Goal: Task Accomplishment & Management: Complete application form

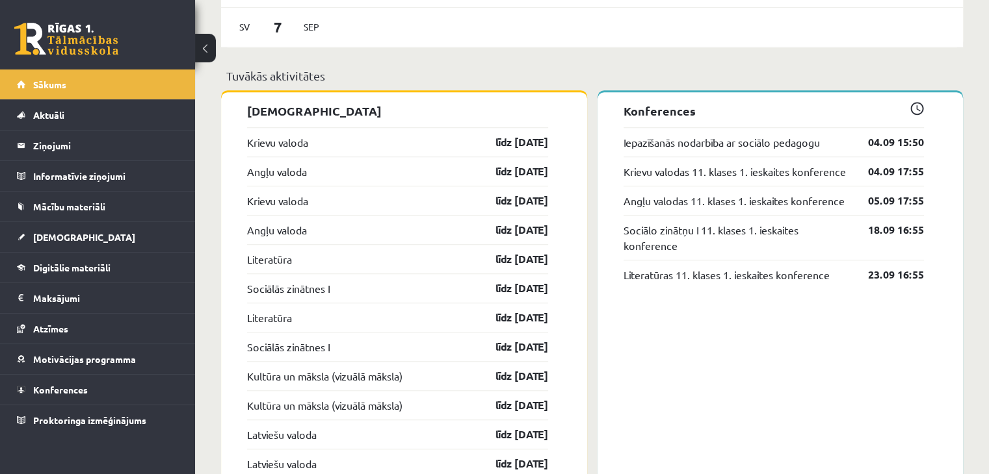
scroll to position [1014, 0]
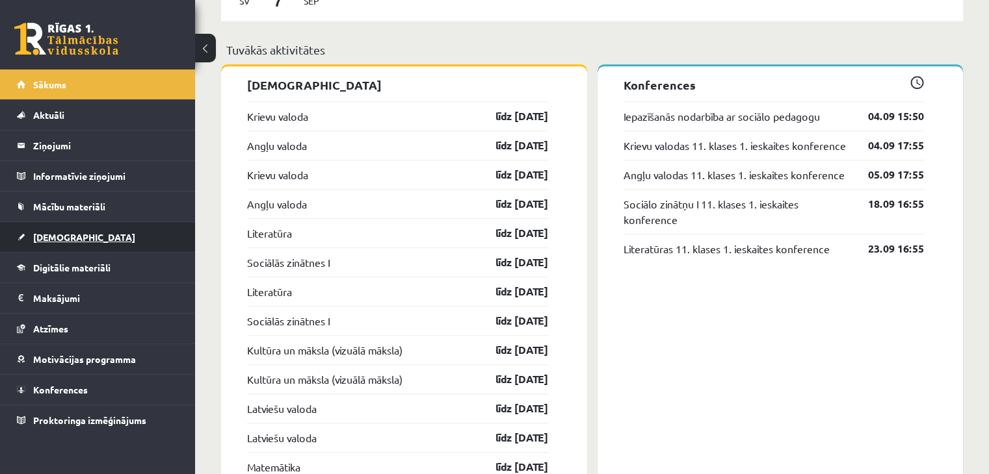
click at [88, 224] on link "[DEMOGRAPHIC_DATA]" at bounding box center [98, 237] width 162 height 30
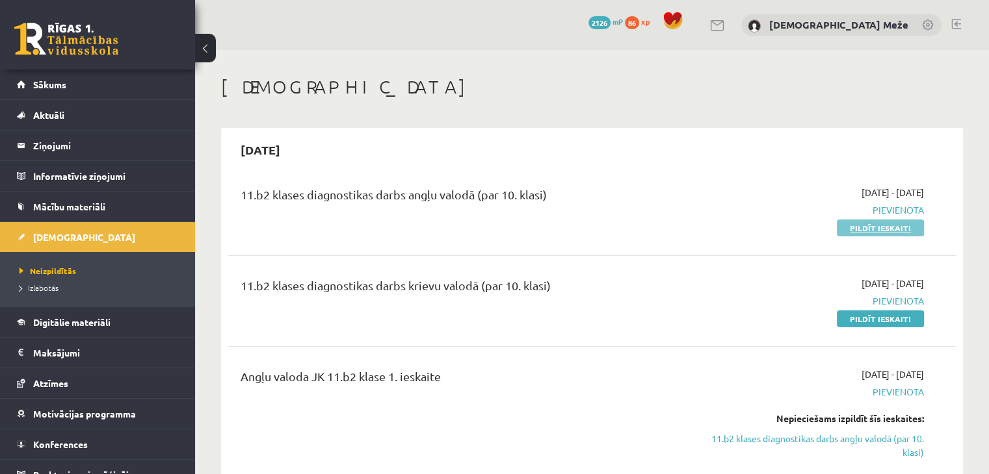
click at [870, 231] on link "Pildīt ieskaiti" at bounding box center [879, 228] width 87 height 17
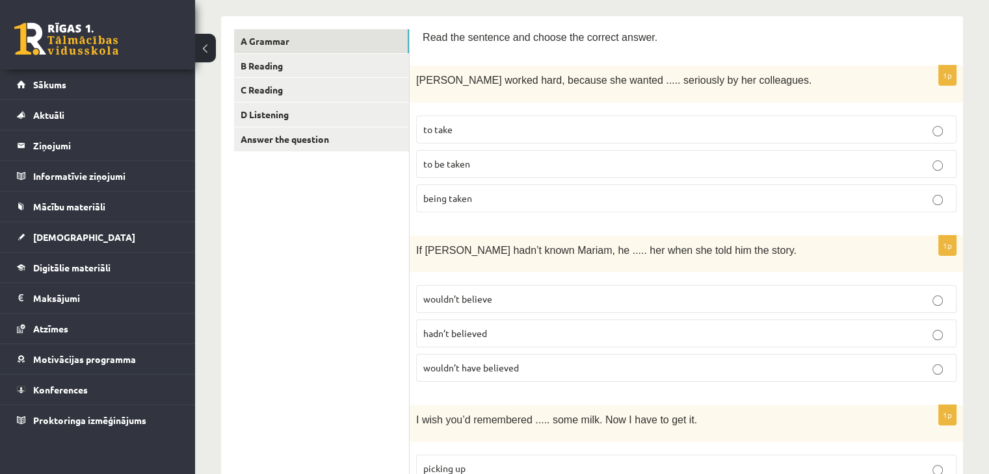
scroll to position [208, 0]
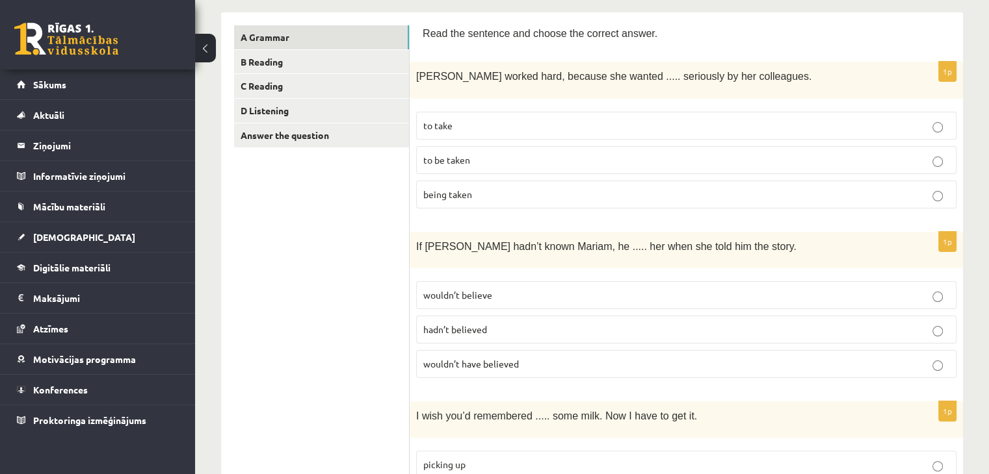
click at [577, 127] on p "to take" at bounding box center [686, 126] width 526 height 14
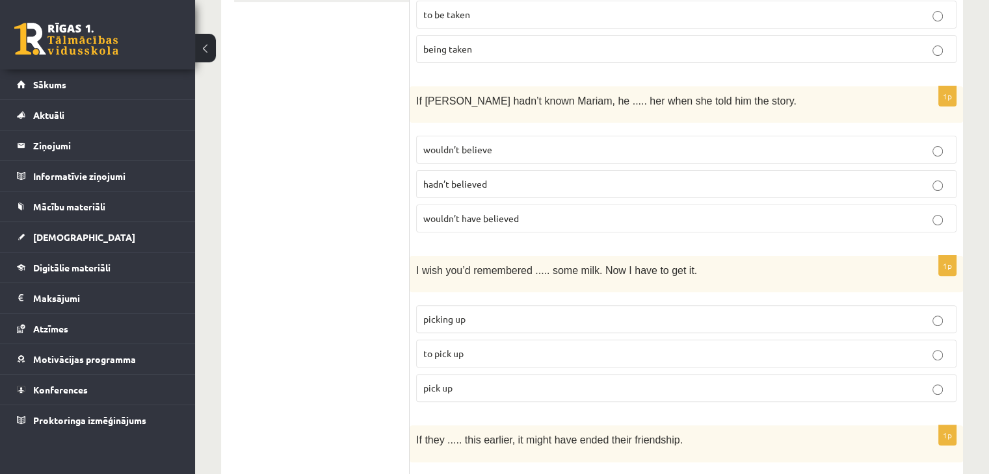
scroll to position [350, 0]
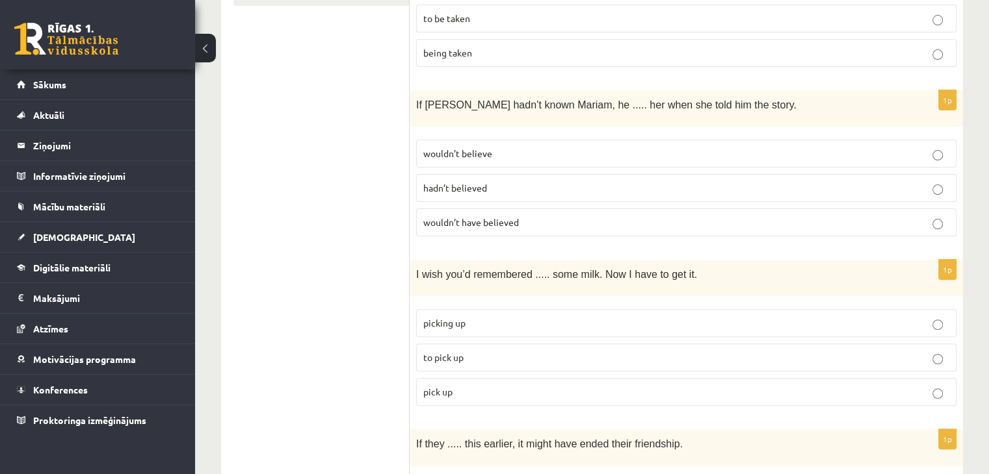
click at [528, 147] on p "wouldn’t believe" at bounding box center [686, 154] width 526 height 14
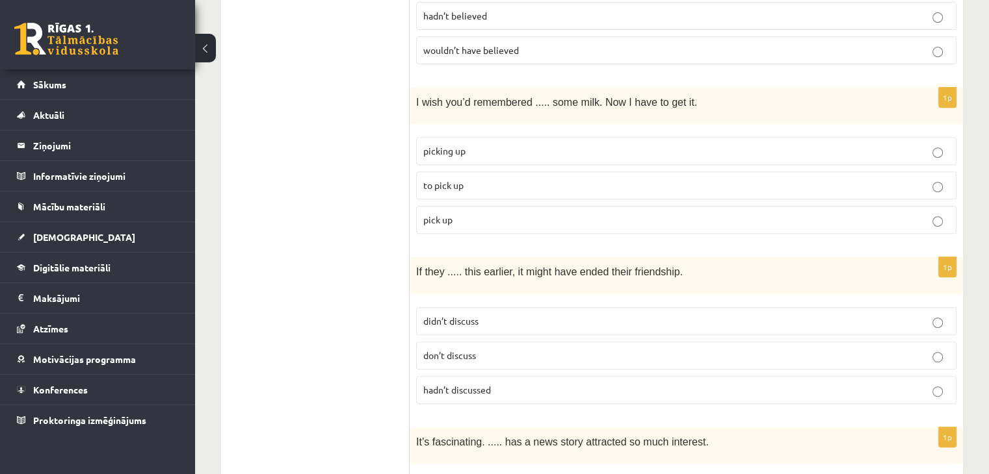
scroll to position [552, 0]
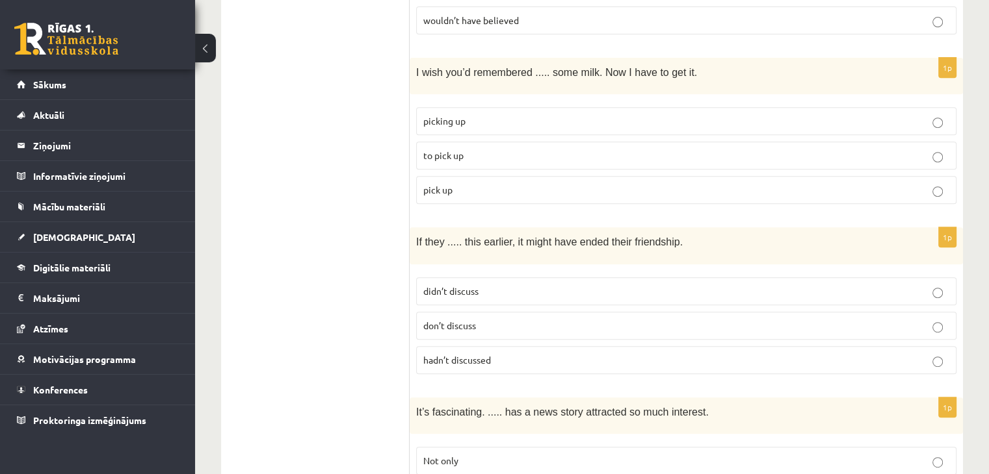
click at [477, 115] on p "picking up" at bounding box center [686, 121] width 526 height 14
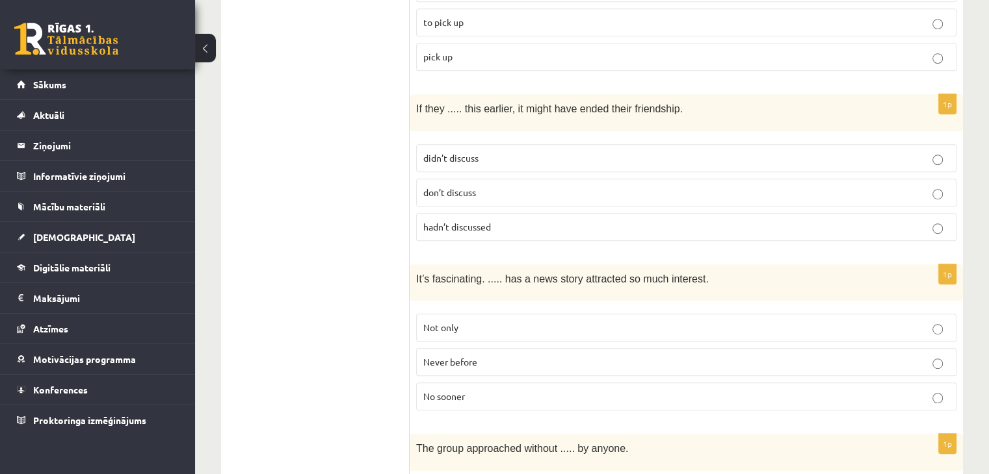
scroll to position [689, 0]
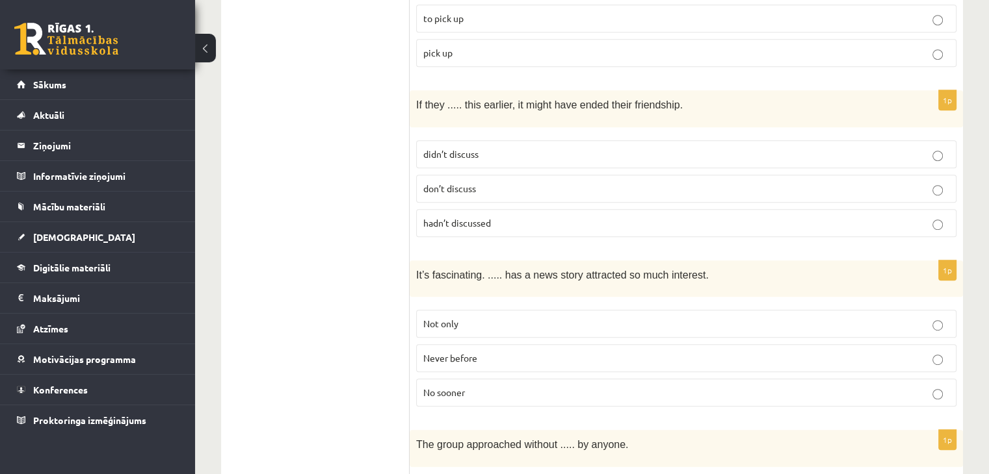
click at [603, 140] on label "didn’t discuss" at bounding box center [686, 154] width 540 height 28
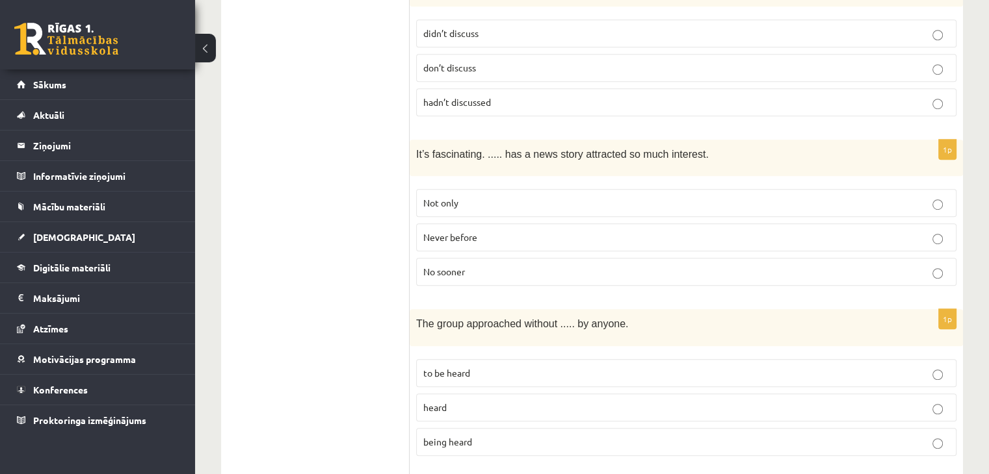
scroll to position [814, 0]
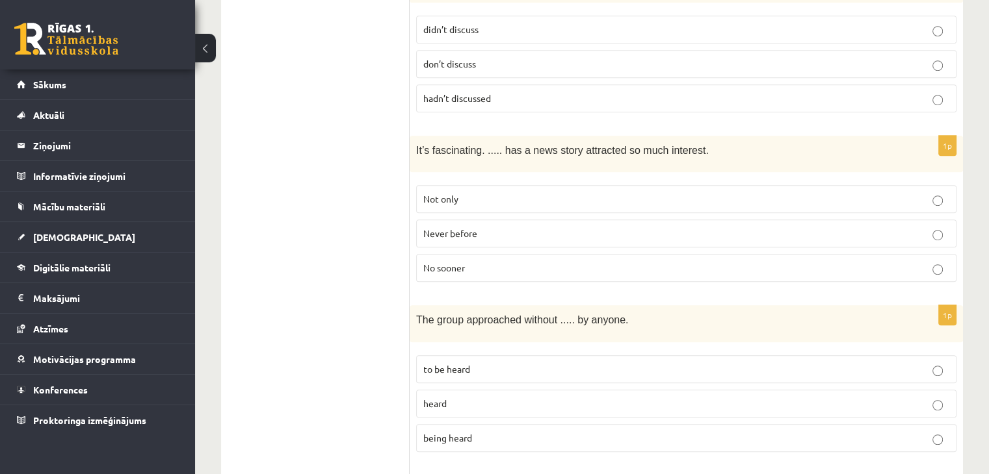
click at [474, 227] on span "Never before" at bounding box center [450, 233] width 54 height 12
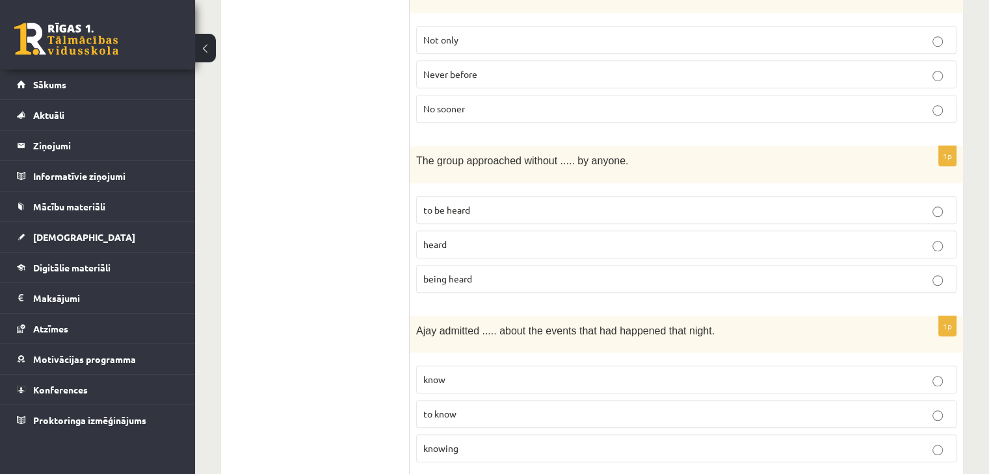
scroll to position [960, 0]
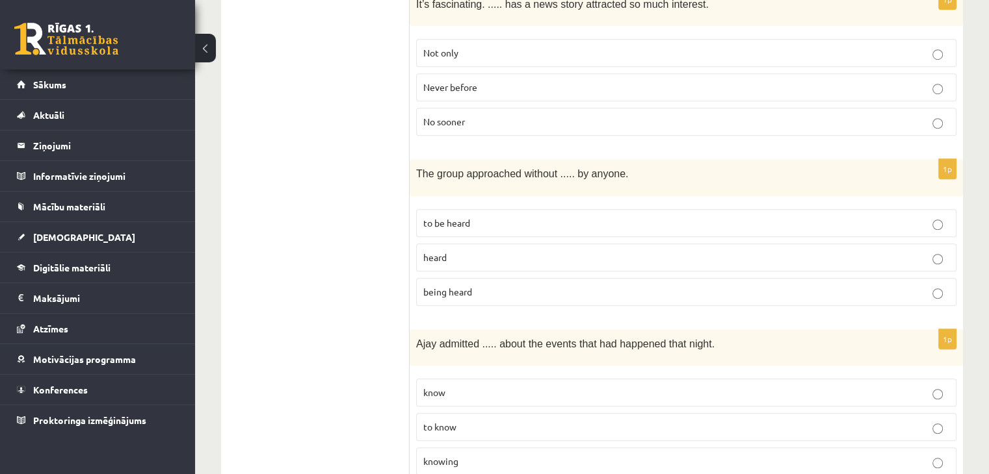
click at [461, 288] on label "being heard" at bounding box center [686, 292] width 540 height 28
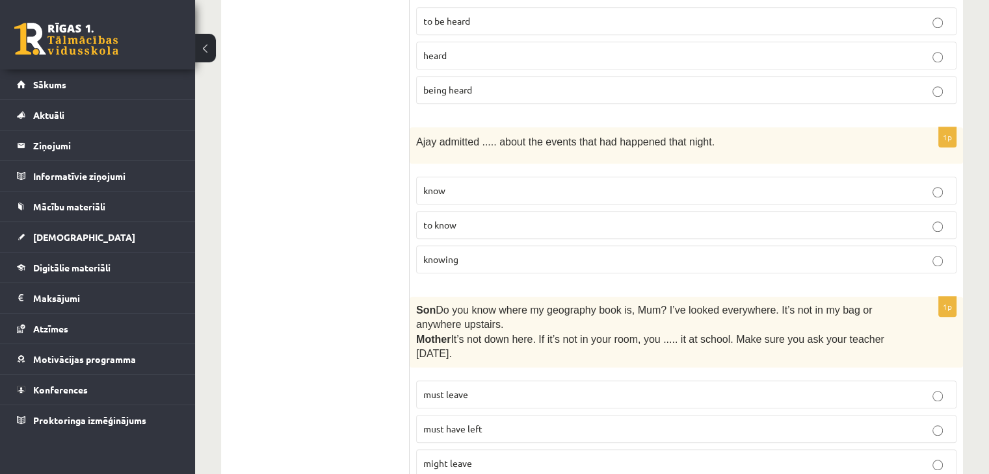
scroll to position [1167, 0]
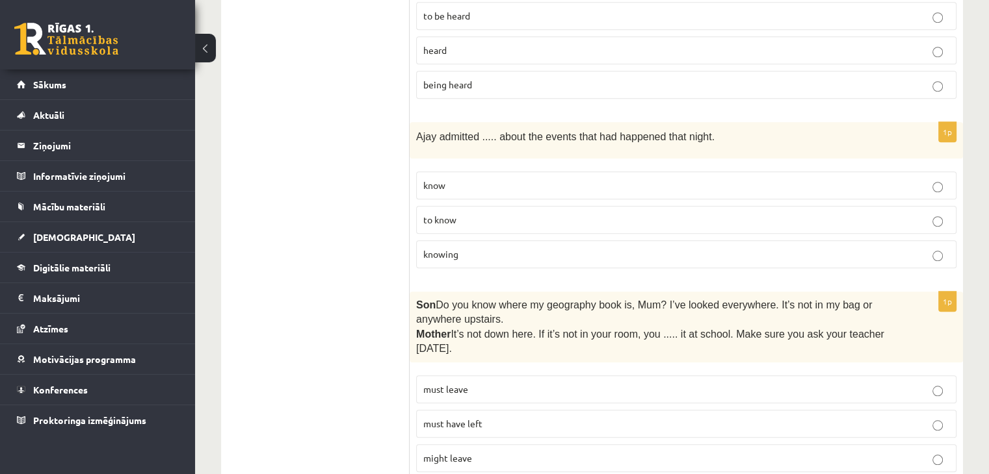
click at [507, 213] on p "to know" at bounding box center [686, 220] width 526 height 14
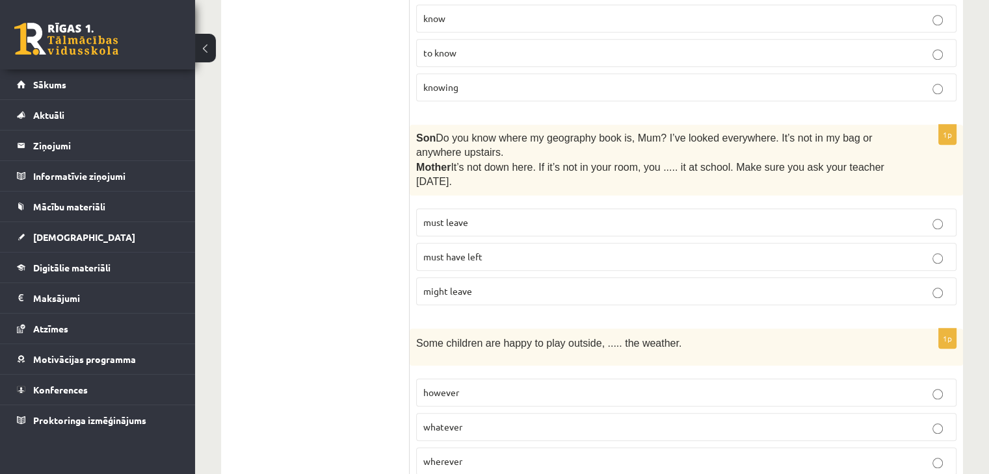
scroll to position [1326, 0]
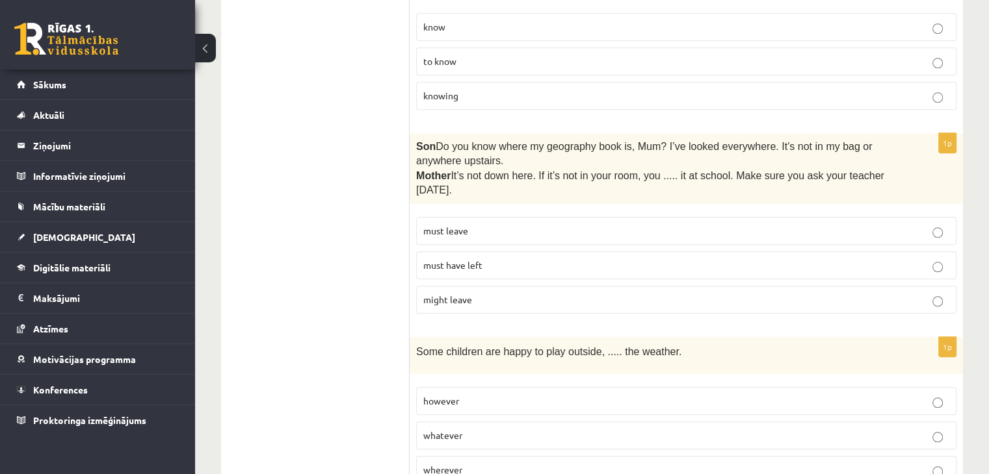
click at [504, 261] on label "must have left" at bounding box center [686, 266] width 540 height 28
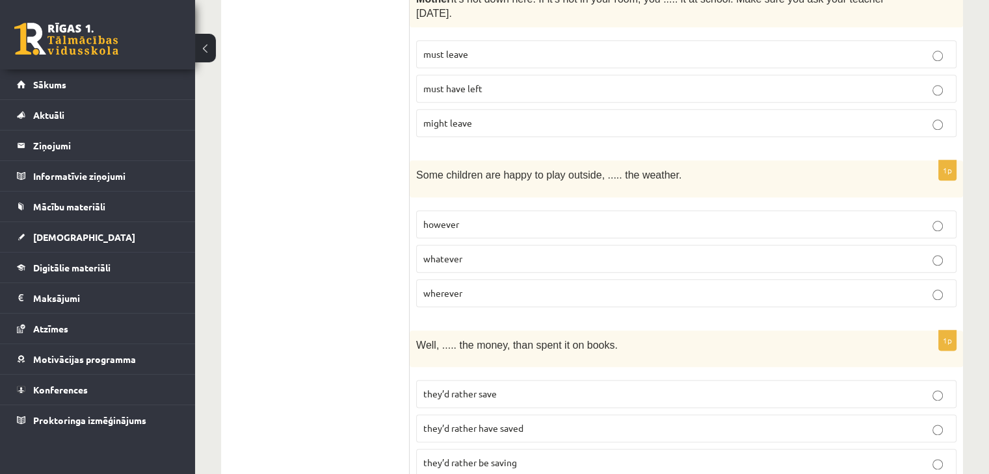
scroll to position [1507, 0]
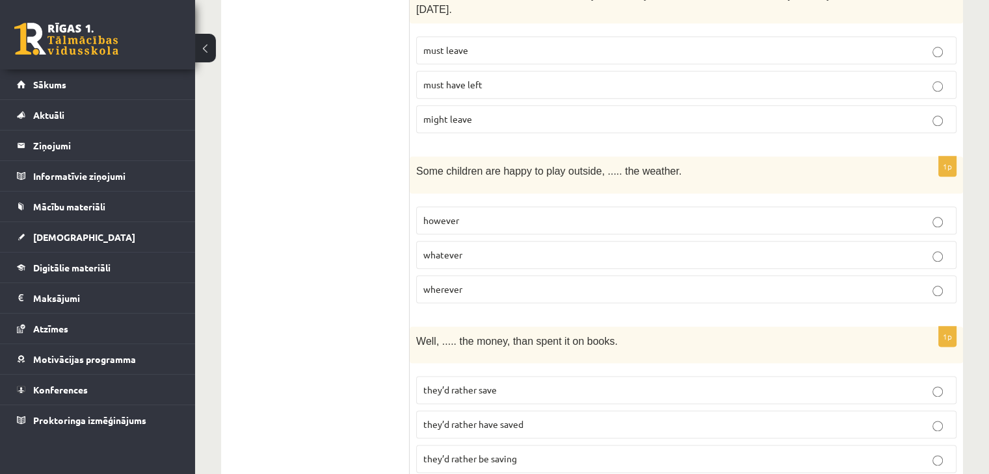
click at [458, 249] on span "whatever" at bounding box center [442, 255] width 39 height 12
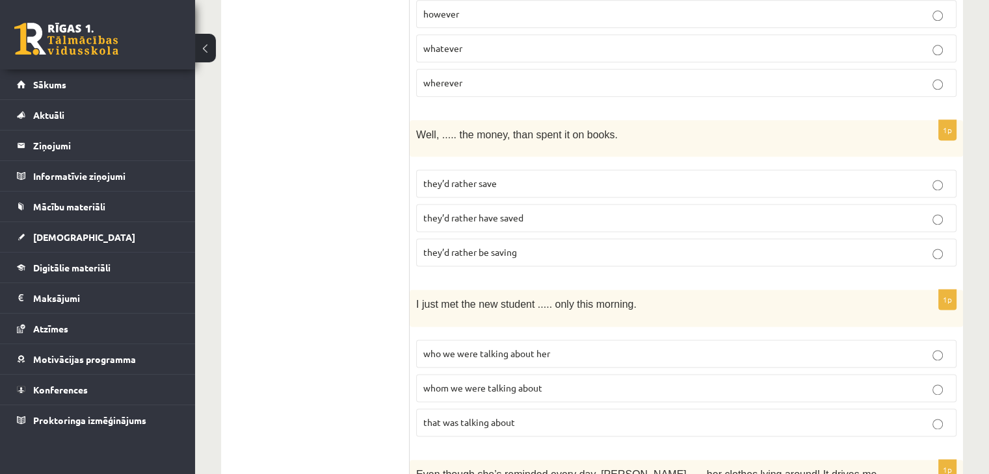
scroll to position [1718, 0]
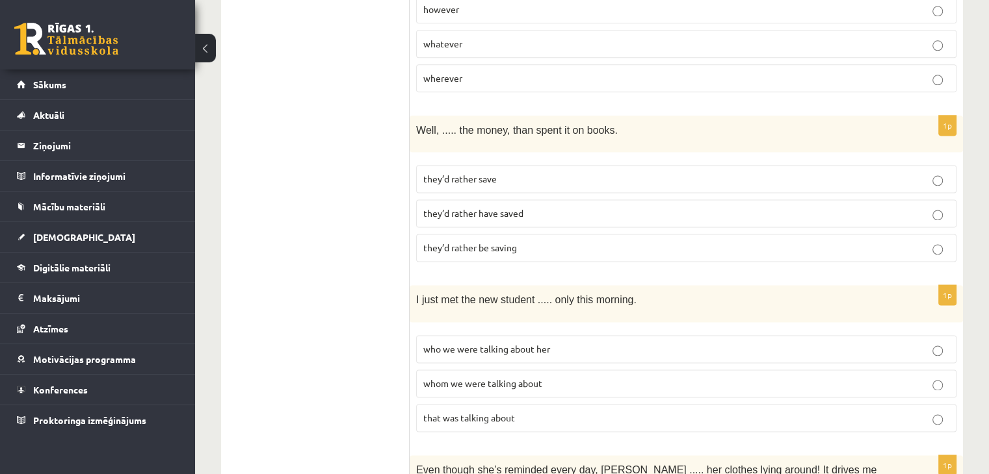
click at [503, 172] on p "they’d rather save" at bounding box center [686, 179] width 526 height 14
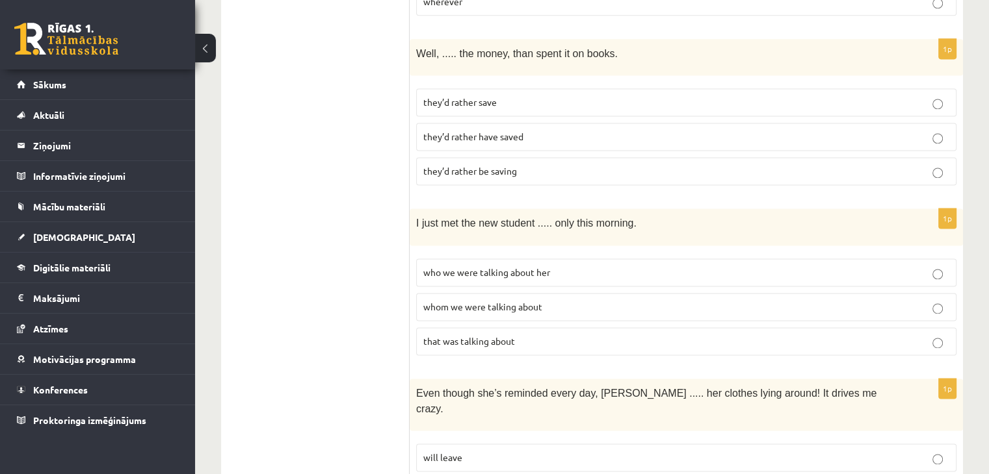
scroll to position [1804, 0]
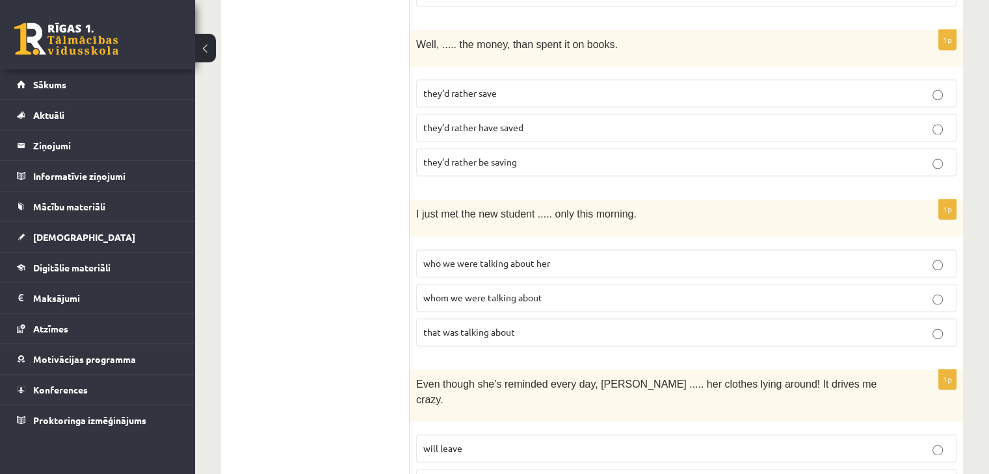
click at [558, 284] on label "whom we were talking about" at bounding box center [686, 298] width 540 height 28
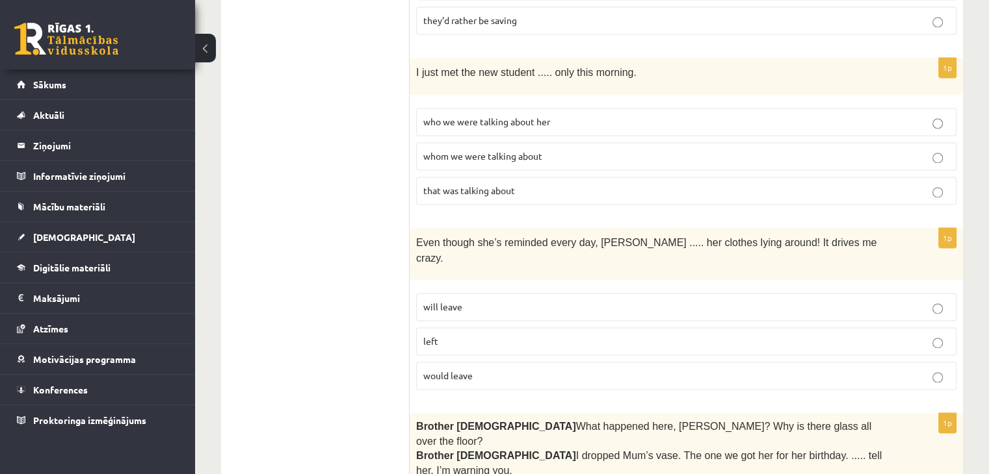
scroll to position [1941, 0]
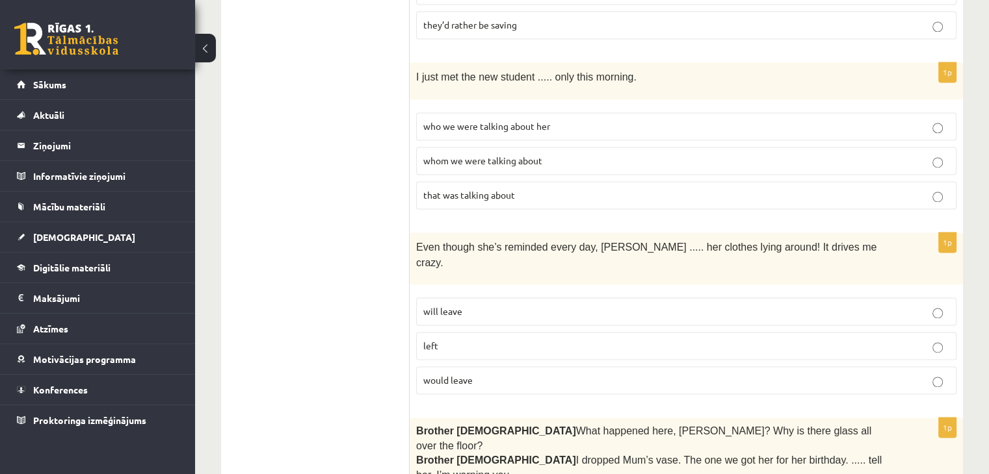
click at [522, 339] on p "left" at bounding box center [686, 346] width 526 height 14
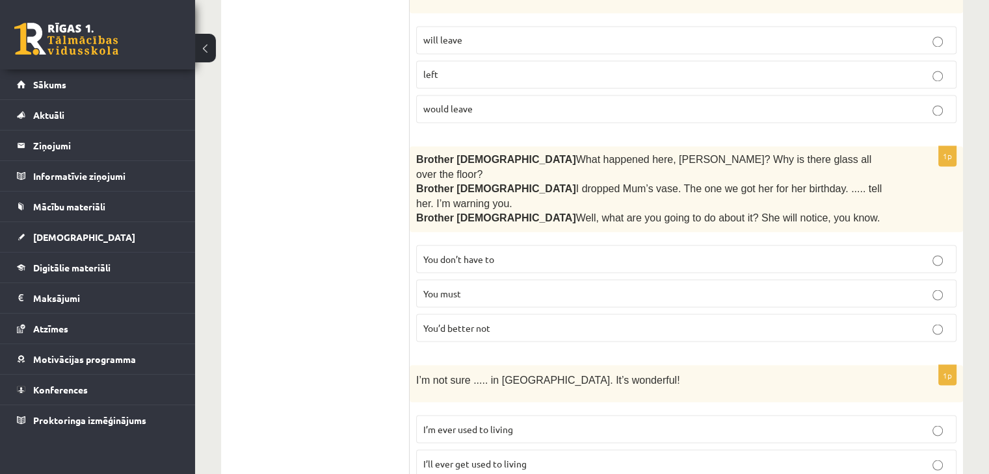
scroll to position [2204, 0]
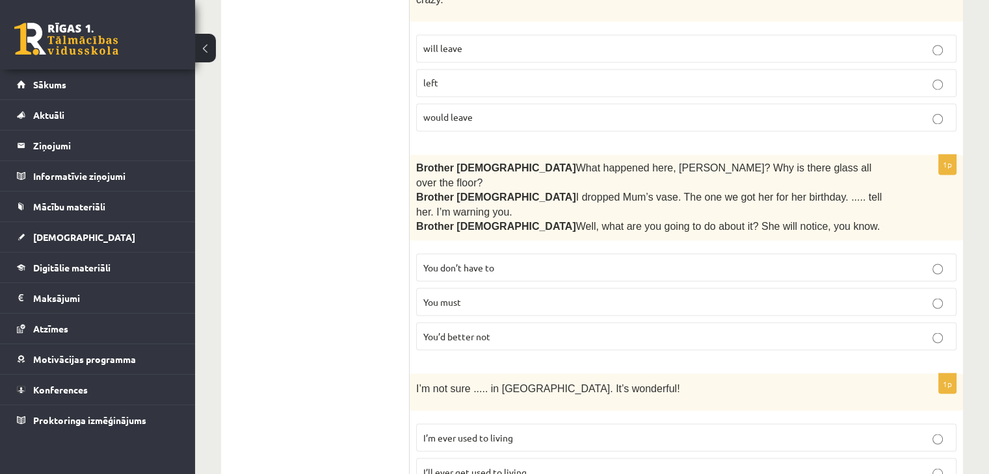
click at [629, 330] on p "You’d better not" at bounding box center [686, 337] width 526 height 14
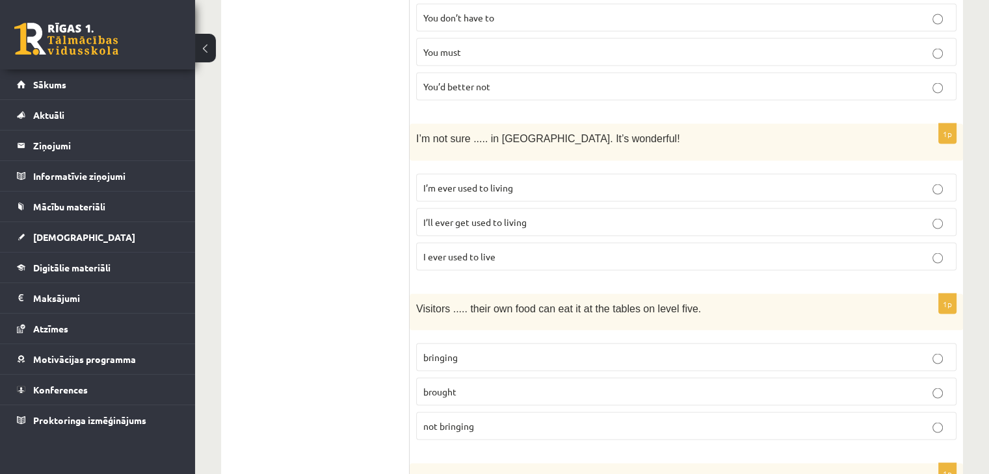
scroll to position [2450, 0]
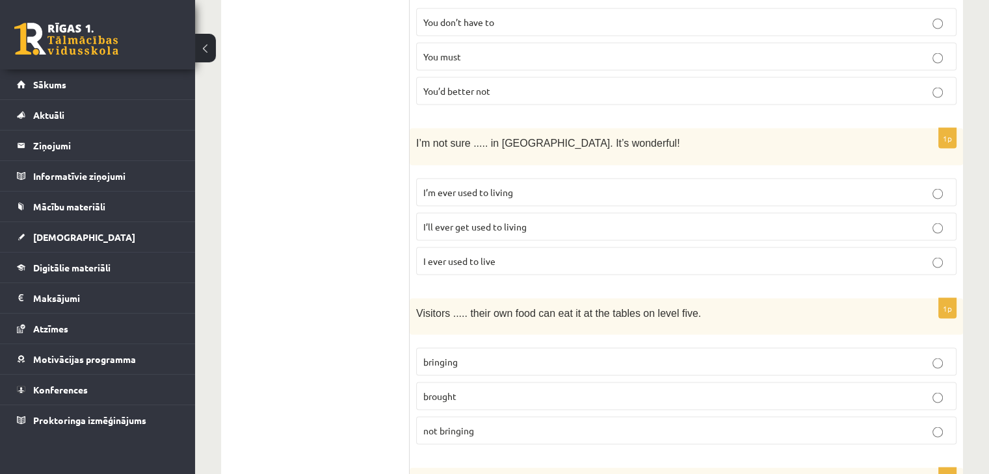
click at [531, 185] on p "I’m ever used to living" at bounding box center [686, 192] width 526 height 14
click at [512, 254] on p "I ever used to live" at bounding box center [686, 261] width 526 height 14
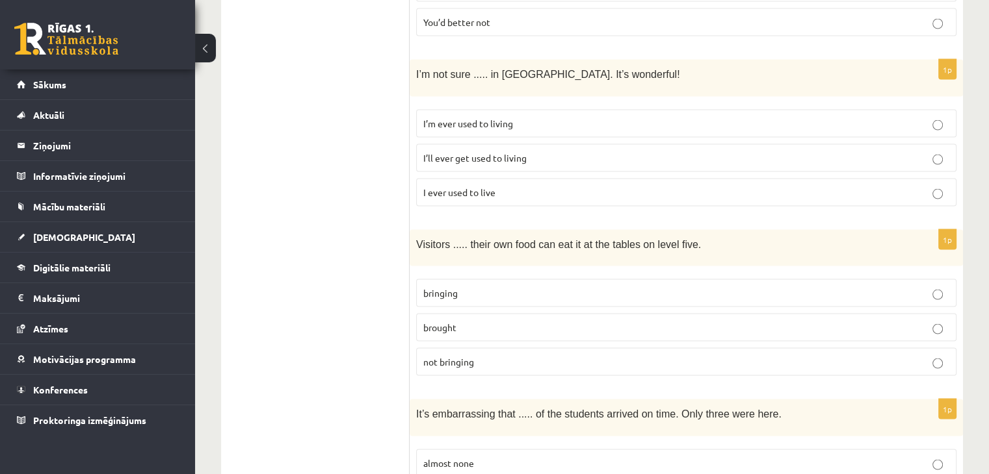
scroll to position [2501, 0]
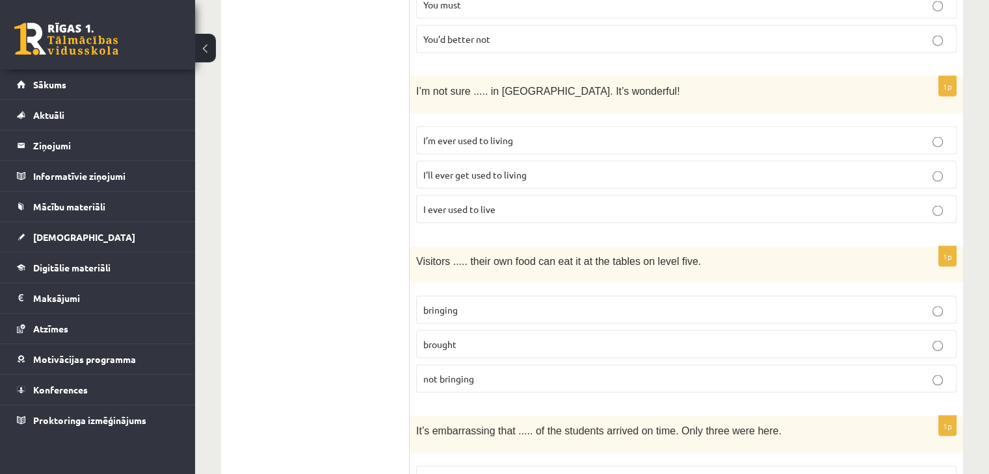
click at [541, 304] on p "bringing" at bounding box center [686, 311] width 526 height 14
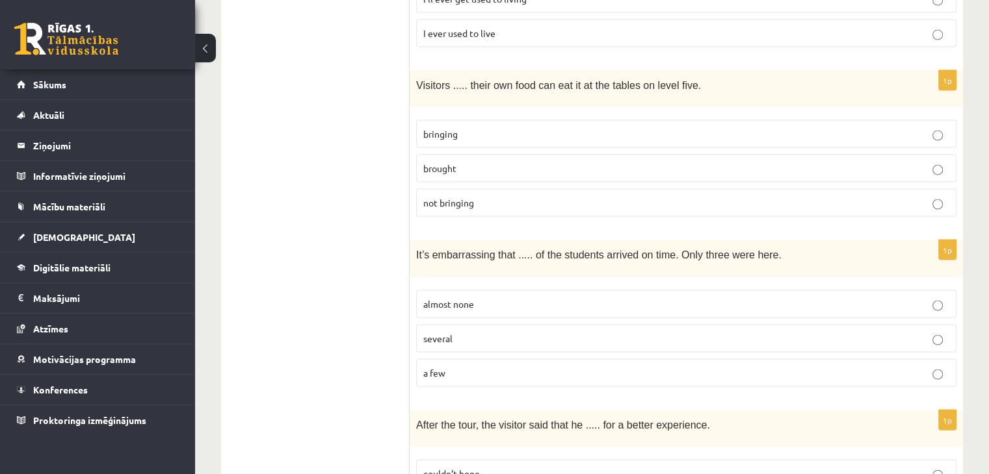
scroll to position [2681, 0]
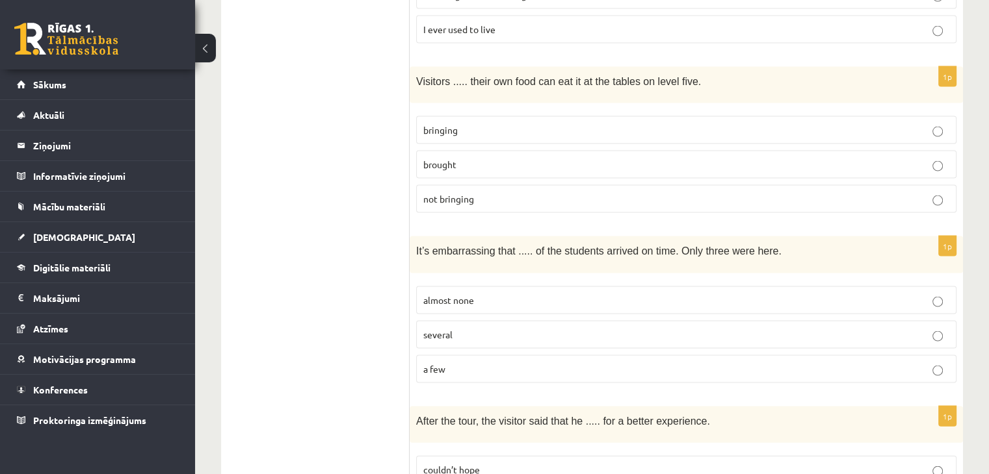
click at [532, 308] on fieldset "almost none several a few" at bounding box center [686, 333] width 540 height 107
click at [532, 363] on p "a few" at bounding box center [686, 370] width 526 height 14
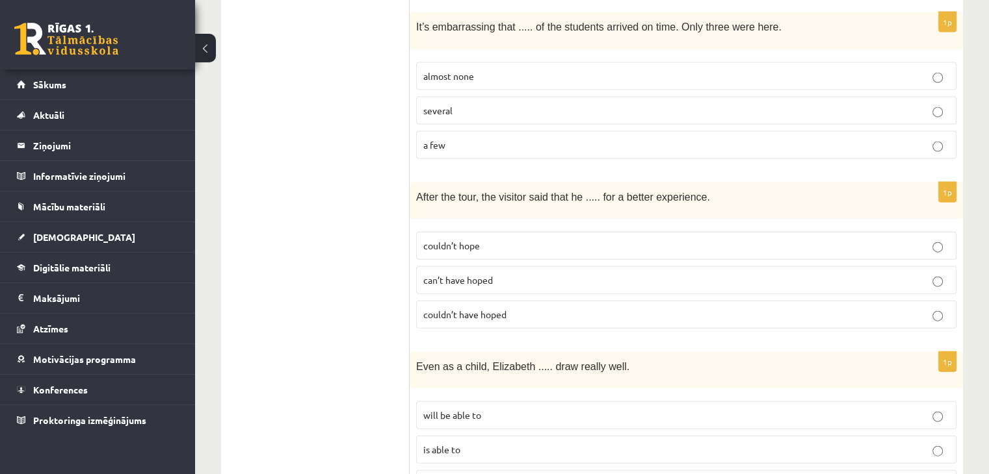
scroll to position [2918, 0]
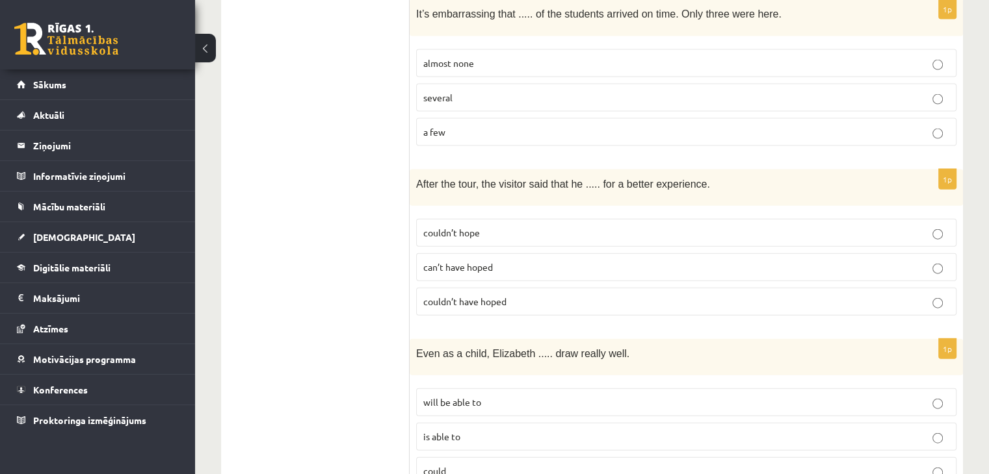
click at [500, 219] on label "couldn’t hope" at bounding box center [686, 233] width 540 height 28
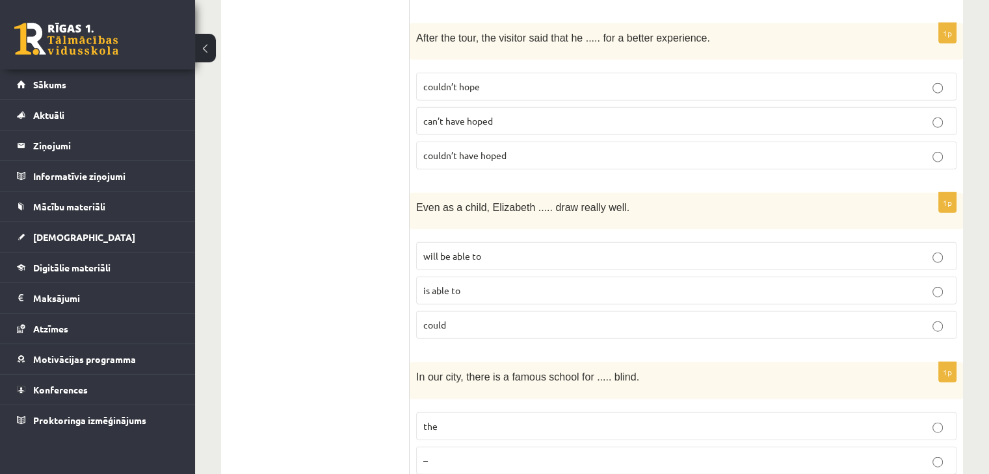
scroll to position [3060, 0]
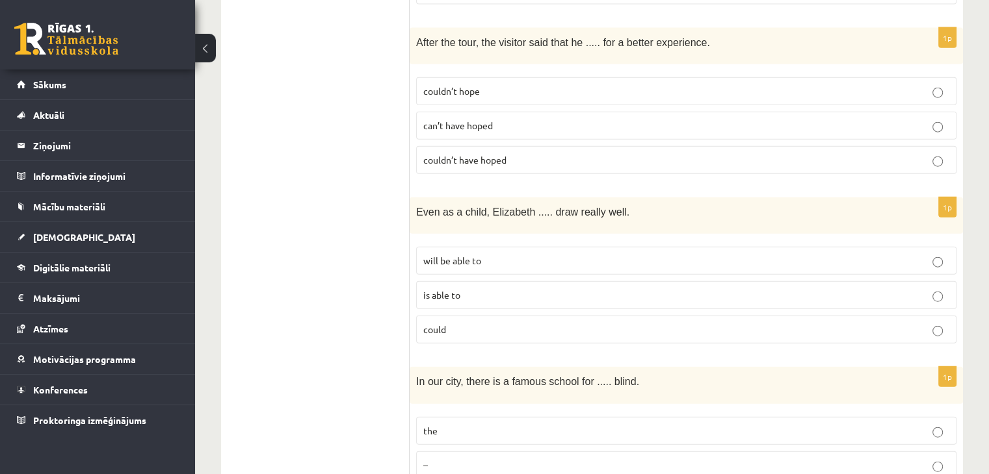
click at [477, 323] on p "could" at bounding box center [686, 330] width 526 height 14
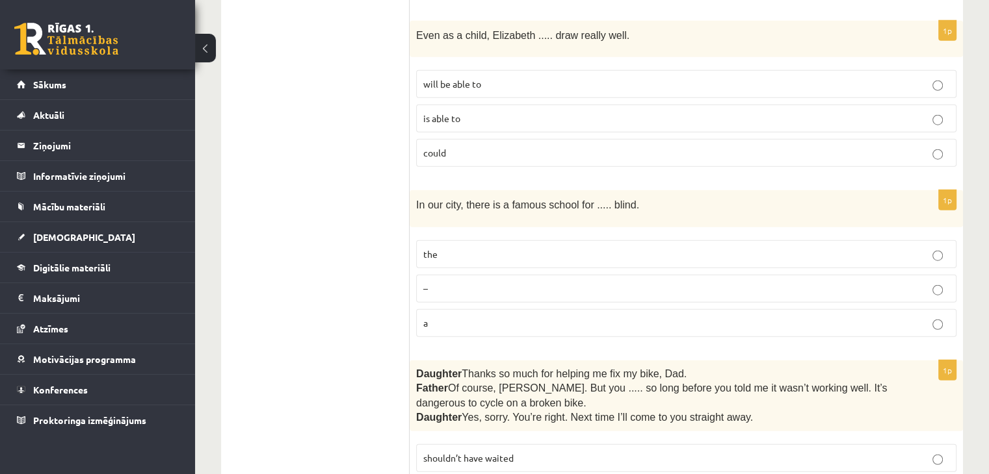
scroll to position [3241, 0]
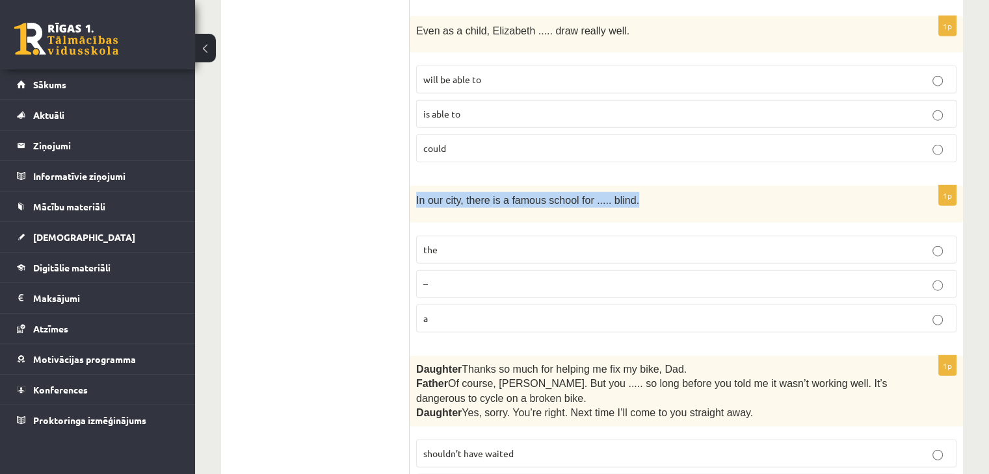
drag, startPoint x: 412, startPoint y: 122, endPoint x: 629, endPoint y: 120, distance: 217.1
click at [629, 186] on div "In our city, there is a famous school for ..... blind." at bounding box center [685, 204] width 553 height 36
click at [630, 192] on p "In our city, there is a famous school for ..... blind." at bounding box center [653, 200] width 475 height 16
click at [608, 195] on span "In our city, there is a famous school for ..... blind." at bounding box center [527, 200] width 223 height 11
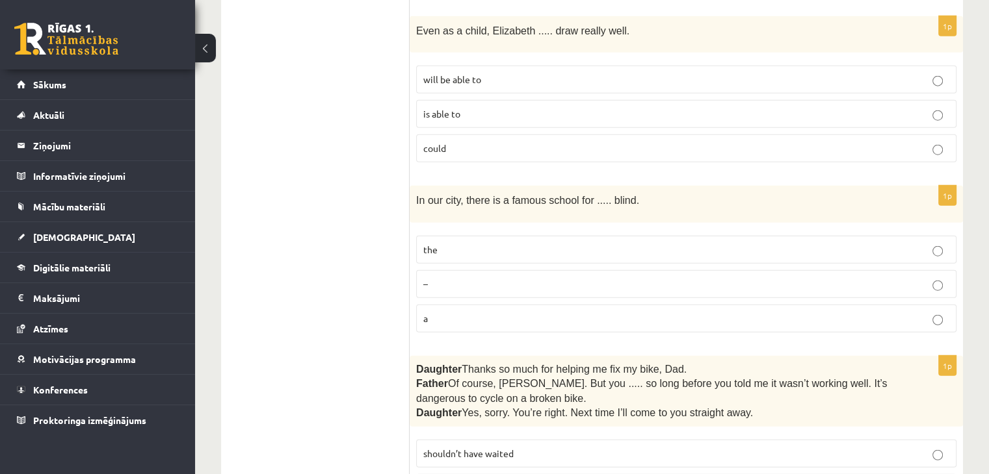
drag, startPoint x: 413, startPoint y: 121, endPoint x: 486, endPoint y: 115, distance: 73.7
drag, startPoint x: 486, startPoint y: 115, endPoint x: 659, endPoint y: 123, distance: 173.1
click at [659, 186] on div "In our city, there is a famous school for ..... blind." at bounding box center [685, 204] width 553 height 36
copy span "In our city, there is a famous school for ..... blind."
click at [454, 278] on p "–" at bounding box center [686, 285] width 526 height 14
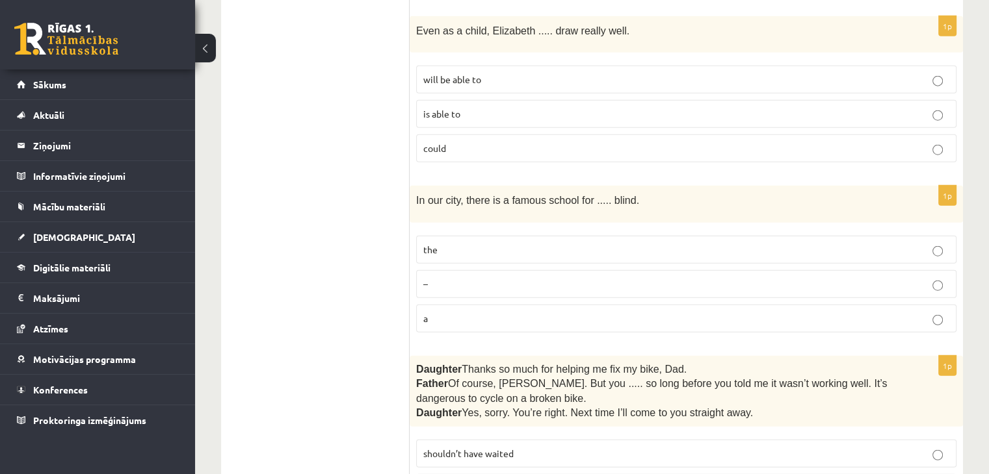
scroll to position [3273, 0]
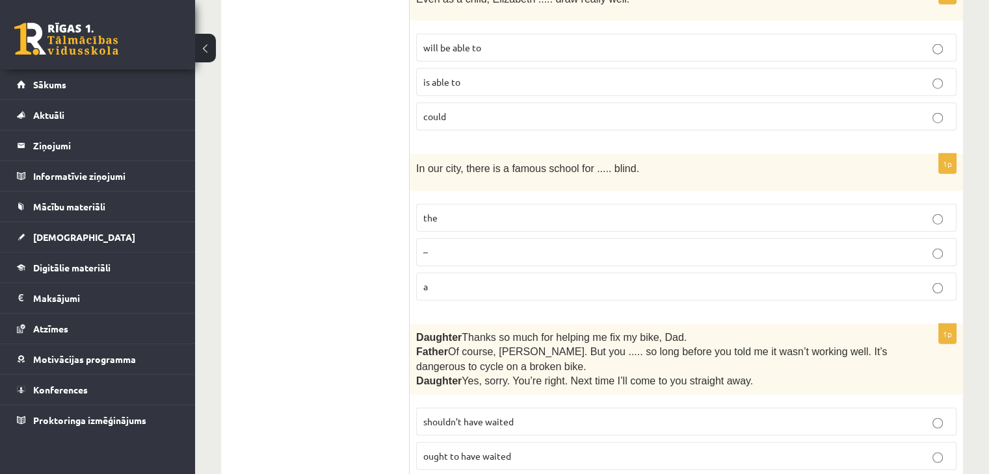
click at [539, 415] on p "shouldn’t have waited" at bounding box center [686, 422] width 526 height 14
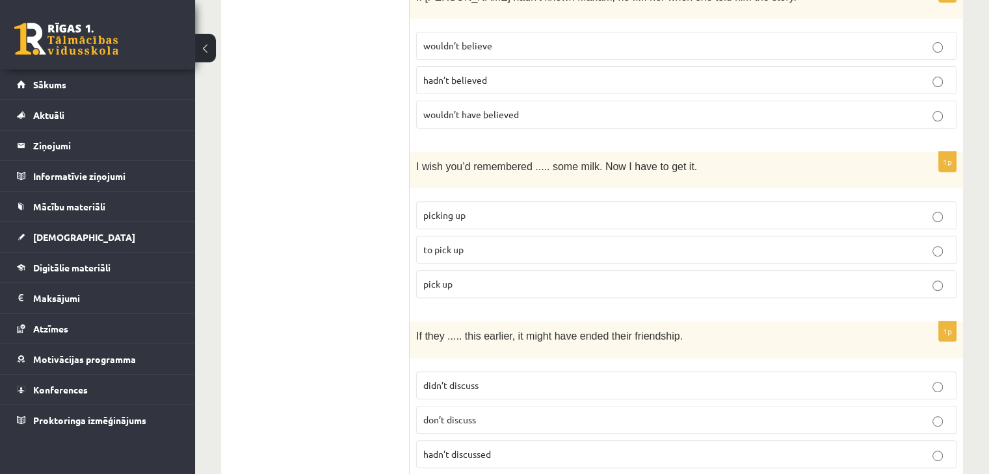
scroll to position [0, 0]
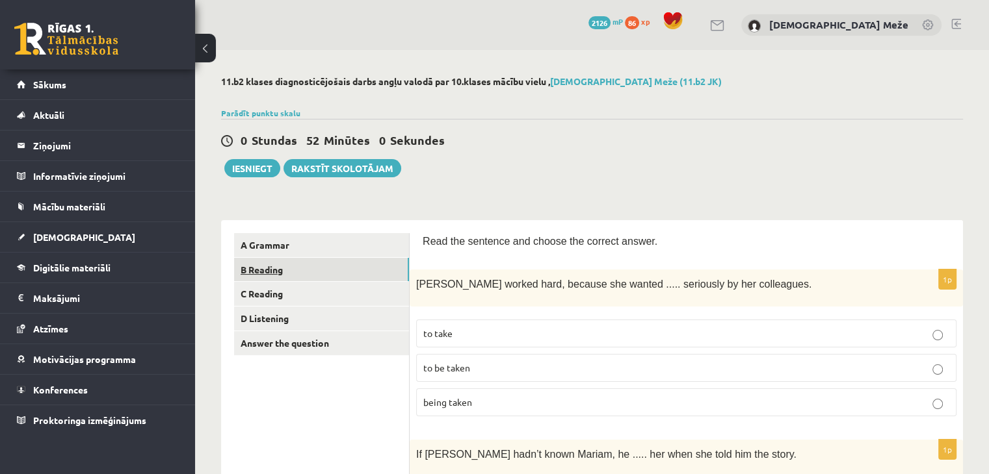
click at [273, 272] on link "B Reading" at bounding box center [321, 270] width 175 height 24
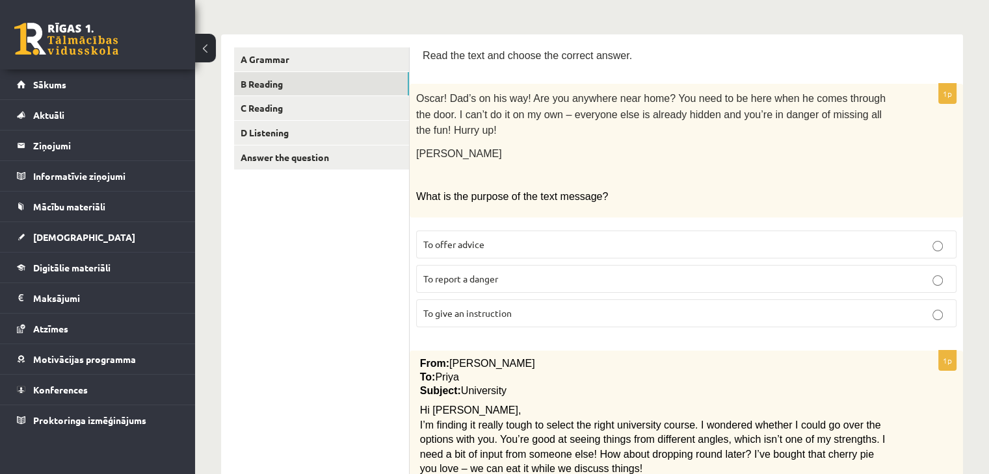
scroll to position [184, 0]
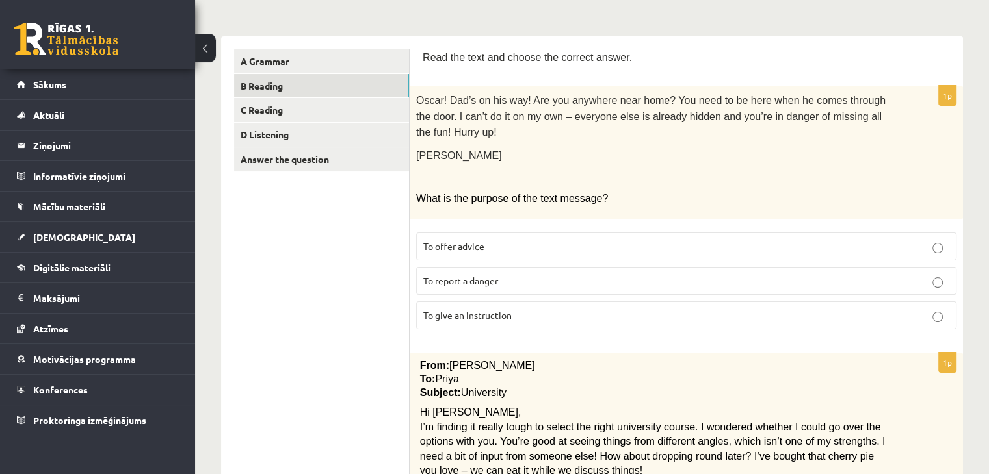
click at [445, 302] on label "To give an instruction" at bounding box center [686, 316] width 540 height 28
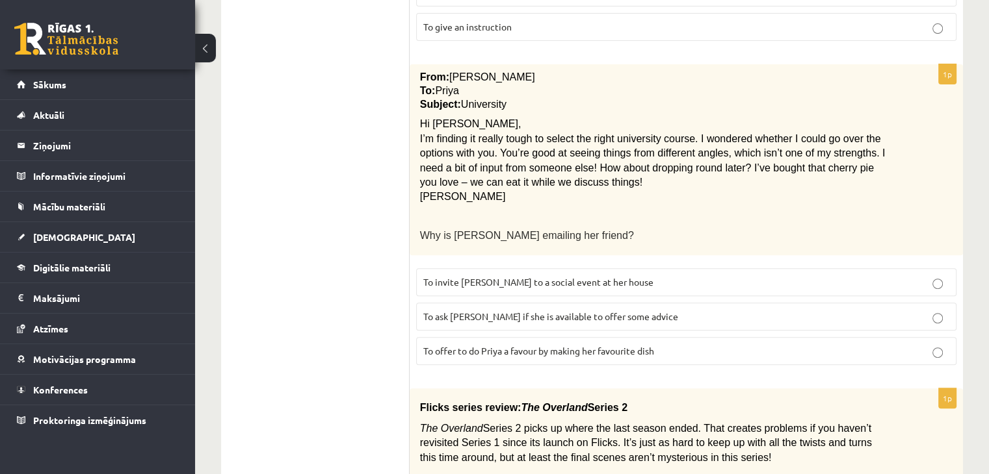
scroll to position [475, 0]
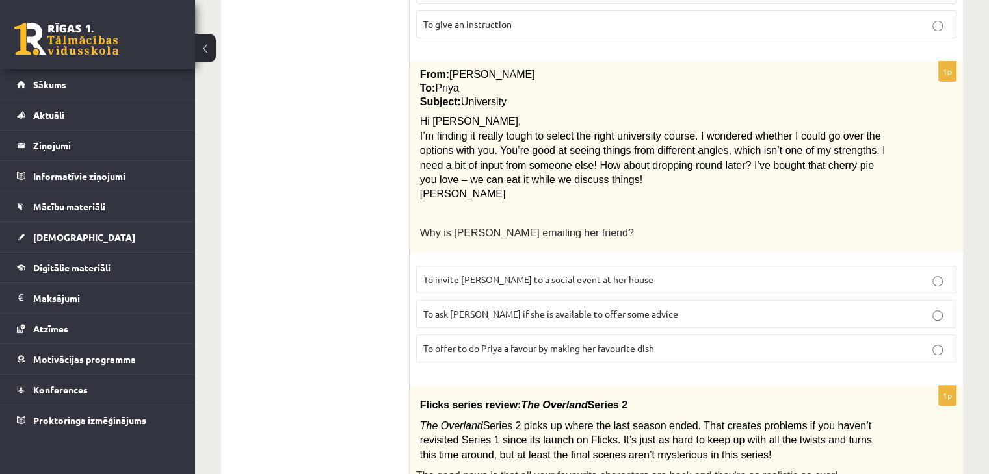
click at [630, 307] on p "To ask [PERSON_NAME] if she is available to offer some advice" at bounding box center [686, 314] width 526 height 14
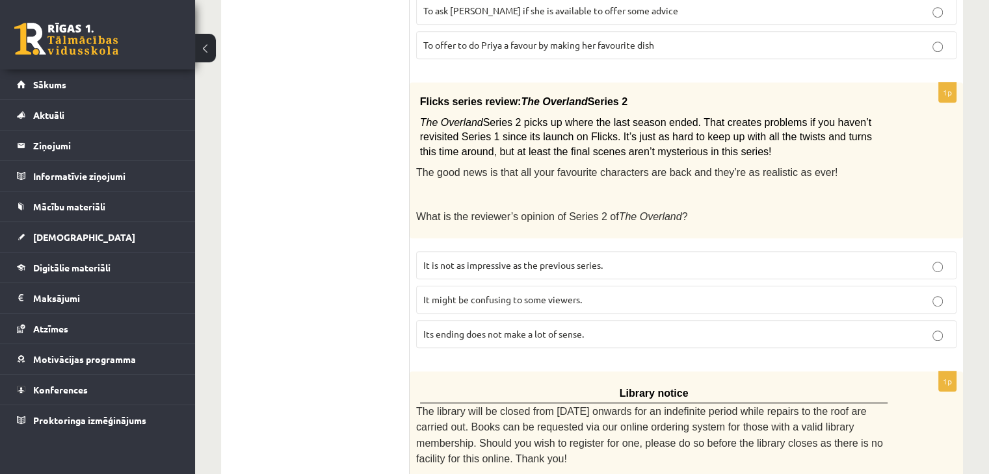
scroll to position [771, 0]
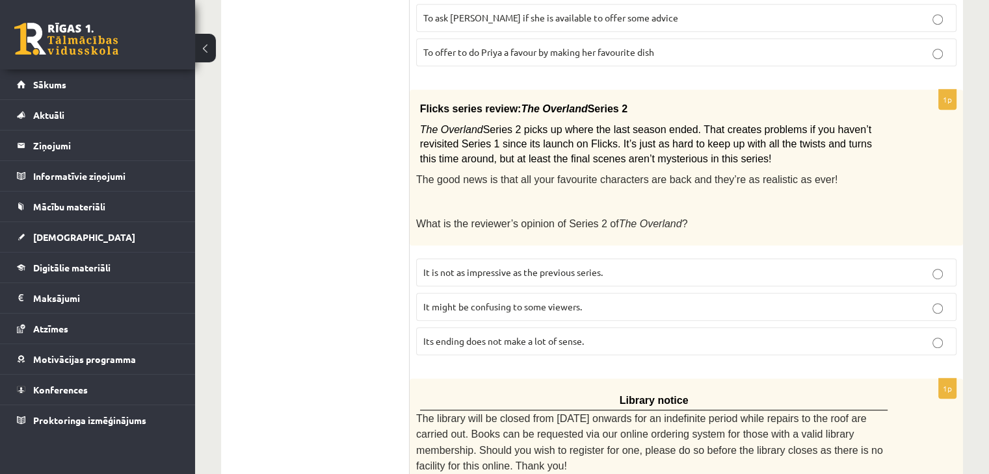
click at [549, 300] on p "It might be confusing to some viewers." at bounding box center [686, 307] width 526 height 14
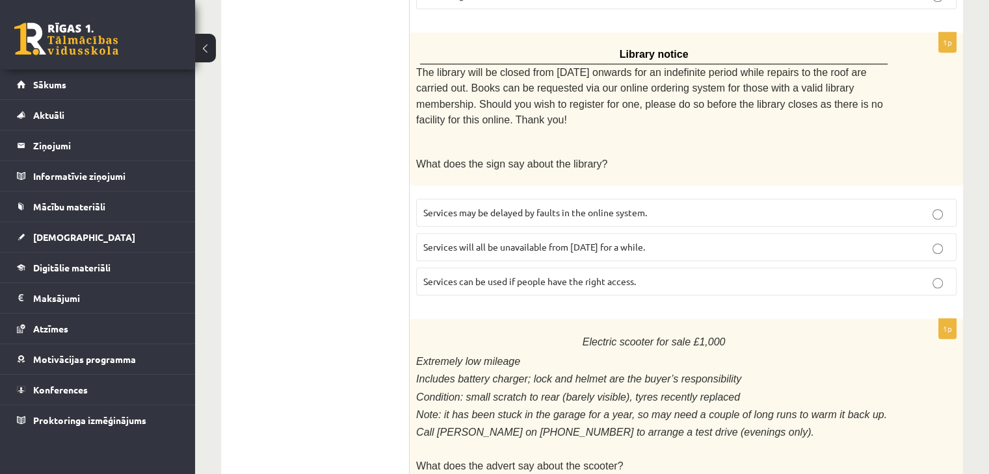
scroll to position [1121, 0]
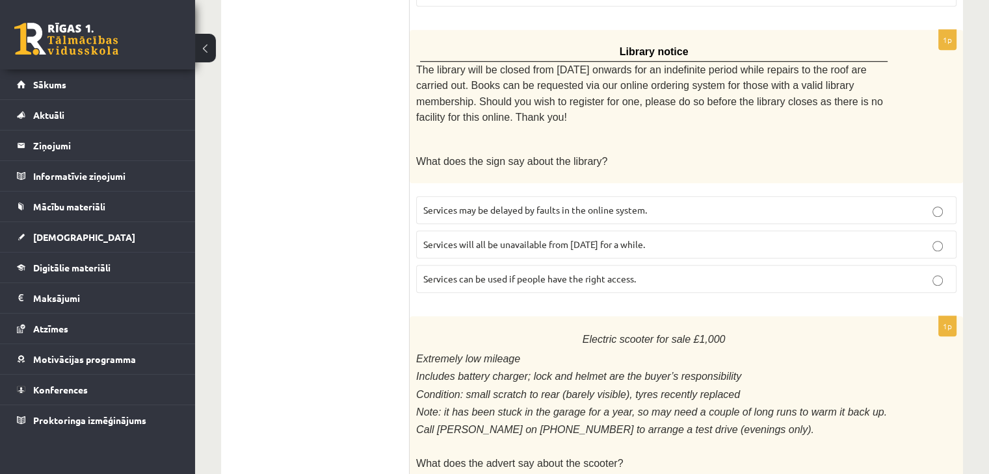
click at [626, 231] on label "Services will all be unavailable from [DATE] for a while." at bounding box center [686, 245] width 540 height 28
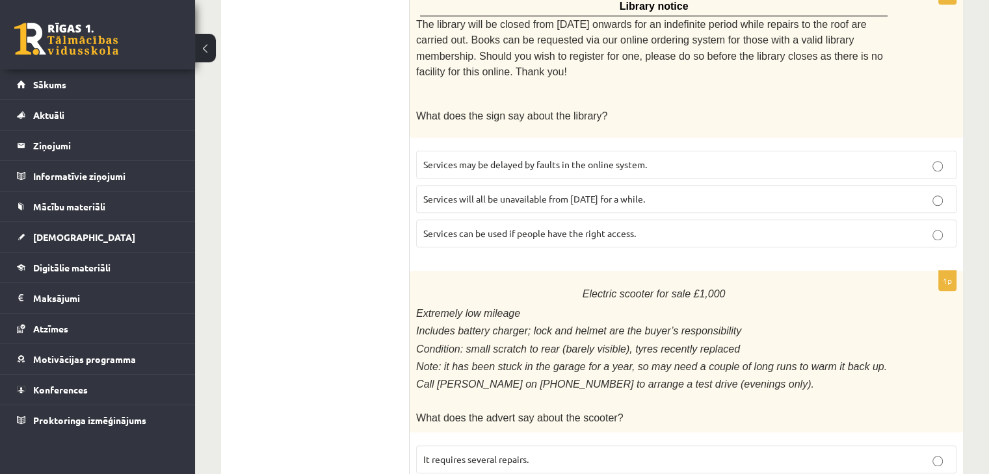
scroll to position [1164, 0]
click at [798, 222] on label "Services can be used if people have the right access." at bounding box center [686, 236] width 540 height 28
click at [796, 229] on p "Services can be used if people have the right access." at bounding box center [686, 236] width 526 height 14
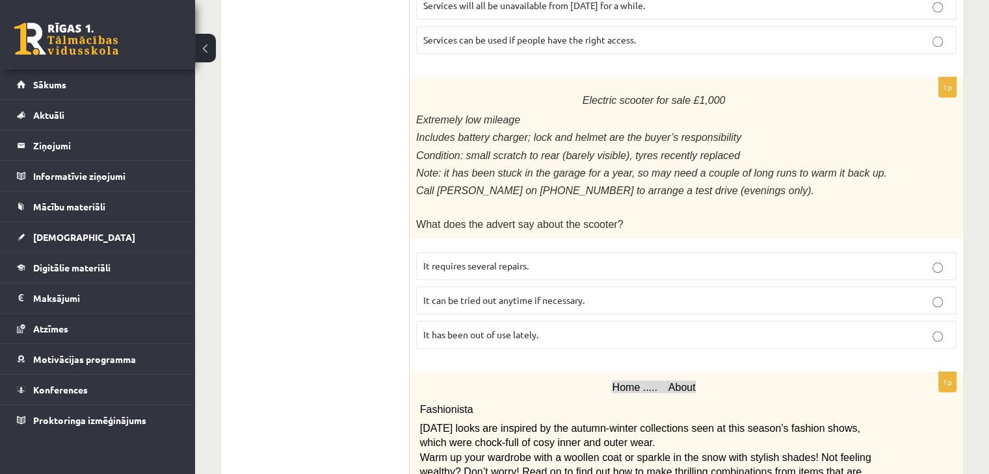
scroll to position [1353, 0]
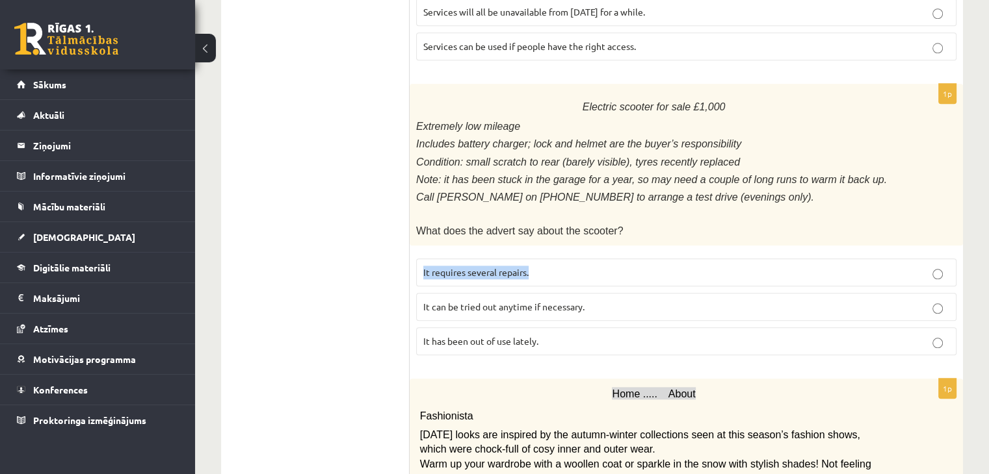
drag, startPoint x: 419, startPoint y: 212, endPoint x: 586, endPoint y: 216, distance: 166.4
click at [586, 259] on label "It requires several repairs." at bounding box center [686, 273] width 540 height 28
copy span "It requires several repairs."
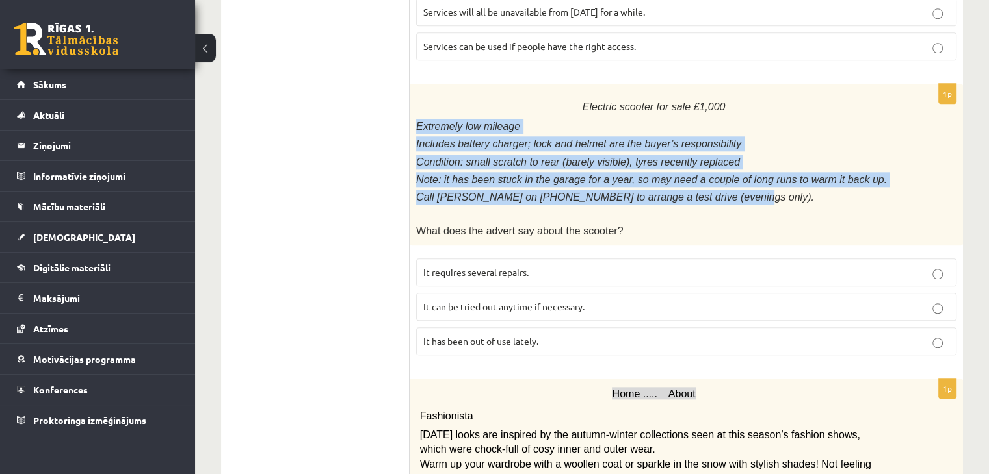
drag, startPoint x: 417, startPoint y: 73, endPoint x: 777, endPoint y: 146, distance: 368.0
click at [777, 146] on div "Electric scooter for sale £1,000 Extremely low mileage Includes battery charger…" at bounding box center [685, 164] width 553 height 161
copy div "Extremely low mileage Includes battery charger; lock and helmet are the buyer’s…"
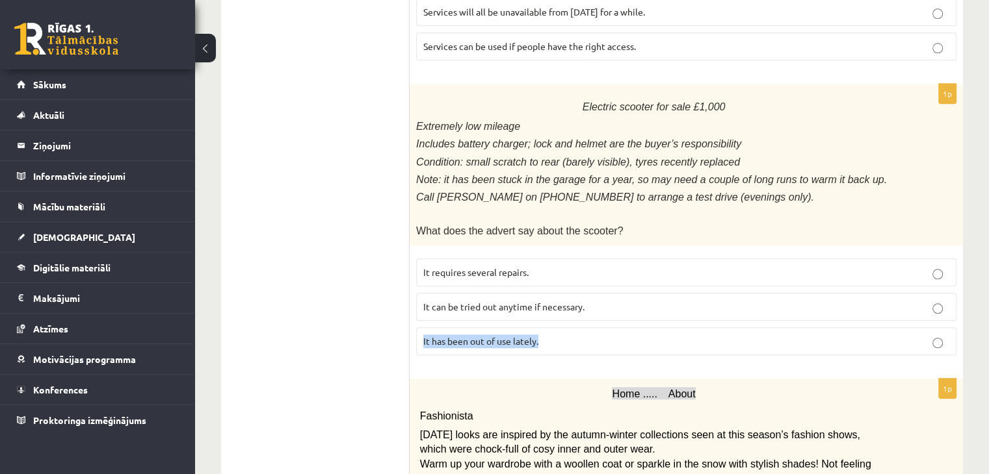
drag, startPoint x: 422, startPoint y: 284, endPoint x: 614, endPoint y: 287, distance: 191.1
click at [614, 335] on p "It has been out of use lately." at bounding box center [686, 342] width 526 height 14
copy span "It has been out of use lately."
drag, startPoint x: 424, startPoint y: 246, endPoint x: 630, endPoint y: 246, distance: 206.7
click at [630, 300] on p "It can be tried out anytime if necessary." at bounding box center [686, 307] width 526 height 14
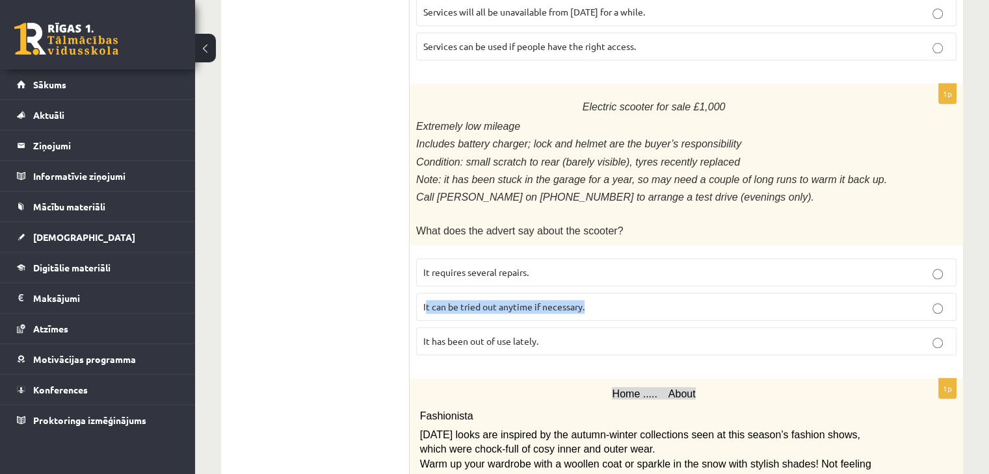
copy span "t can be tried out anytime if necessary."
click at [467, 297] on fieldset "It requires several repairs. It can be tried out anytime if necessary. It has b…" at bounding box center [686, 305] width 540 height 107
click at [479, 328] on label "It has been out of use lately." at bounding box center [686, 342] width 540 height 28
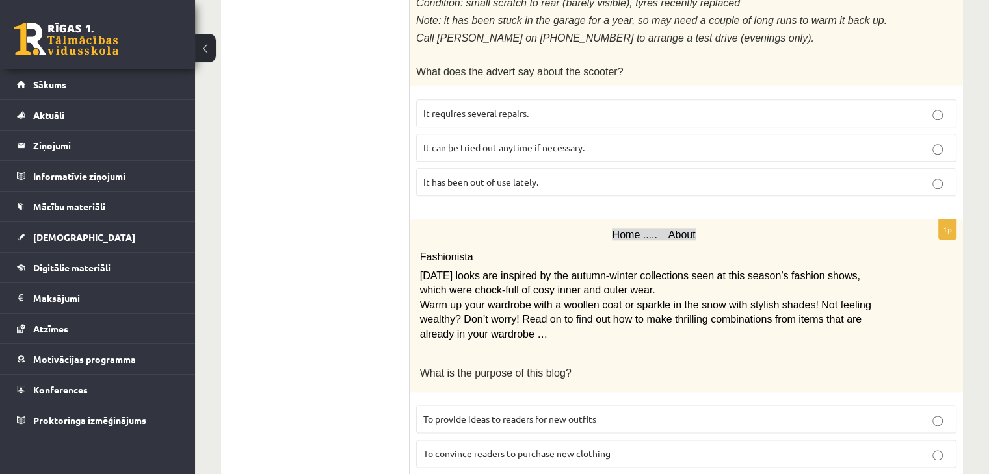
scroll to position [1529, 0]
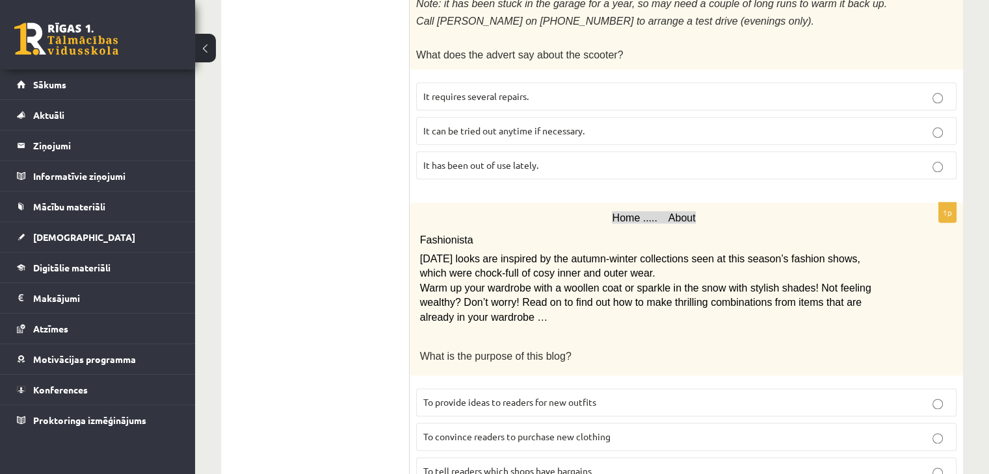
click at [692, 430] on p "To convince readers to purchase new clothing" at bounding box center [686, 437] width 526 height 14
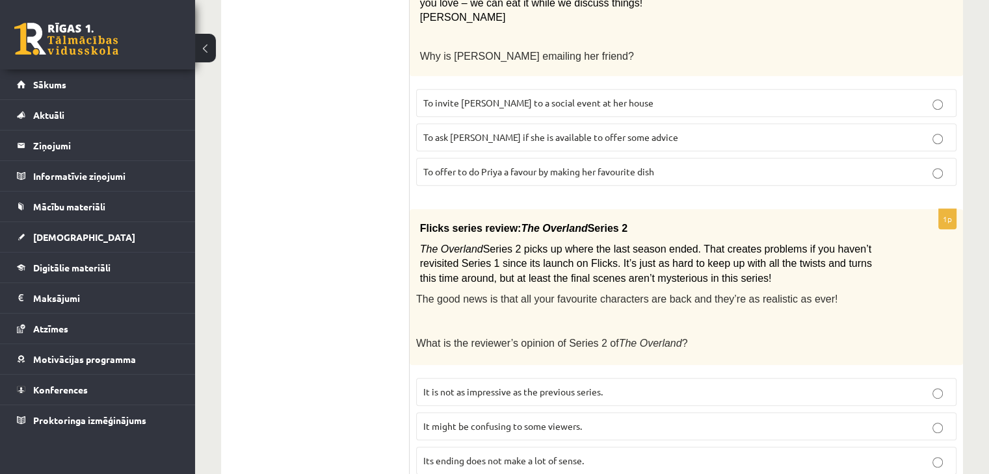
scroll to position [0, 0]
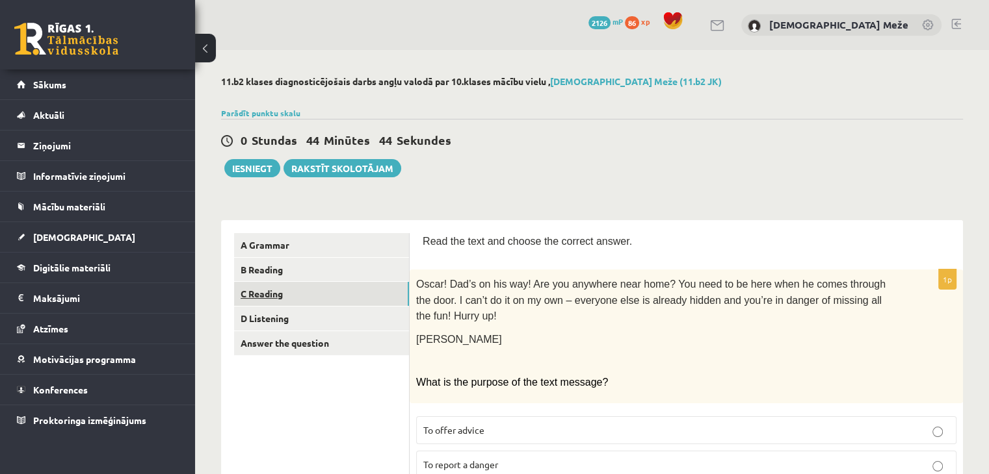
click at [270, 296] on link "C Reading" at bounding box center [321, 294] width 175 height 24
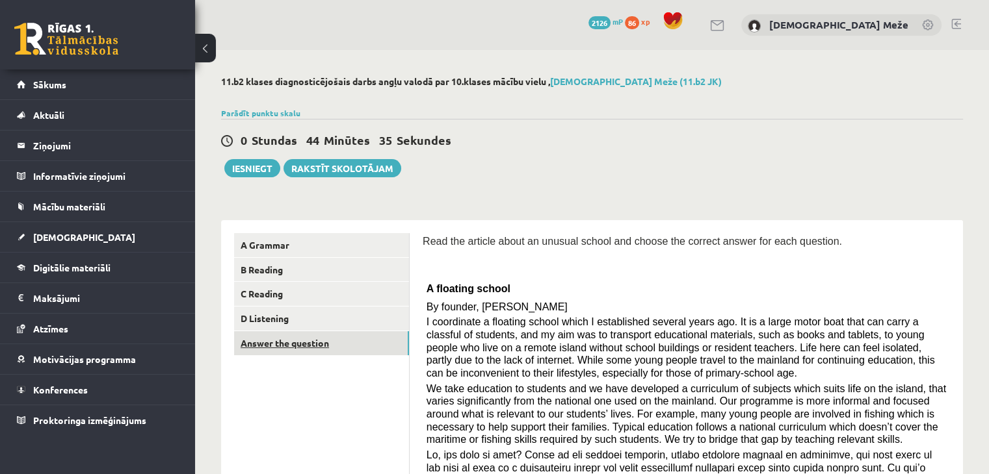
click at [312, 342] on link "Answer the question" at bounding box center [321, 343] width 175 height 24
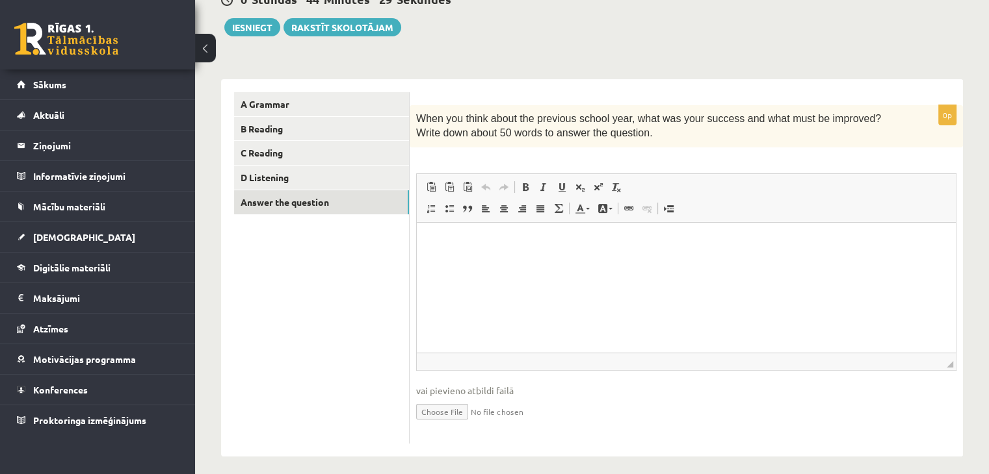
scroll to position [149, 0]
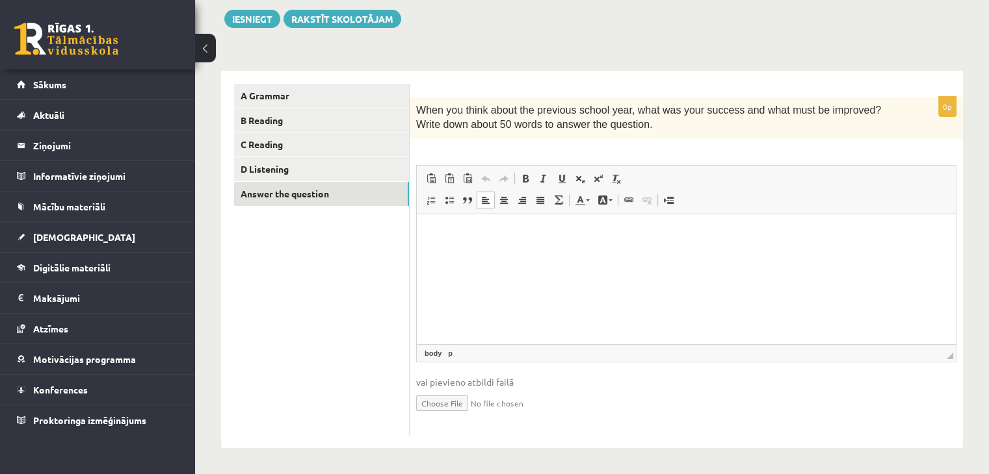
click at [473, 253] on html at bounding box center [686, 234] width 539 height 40
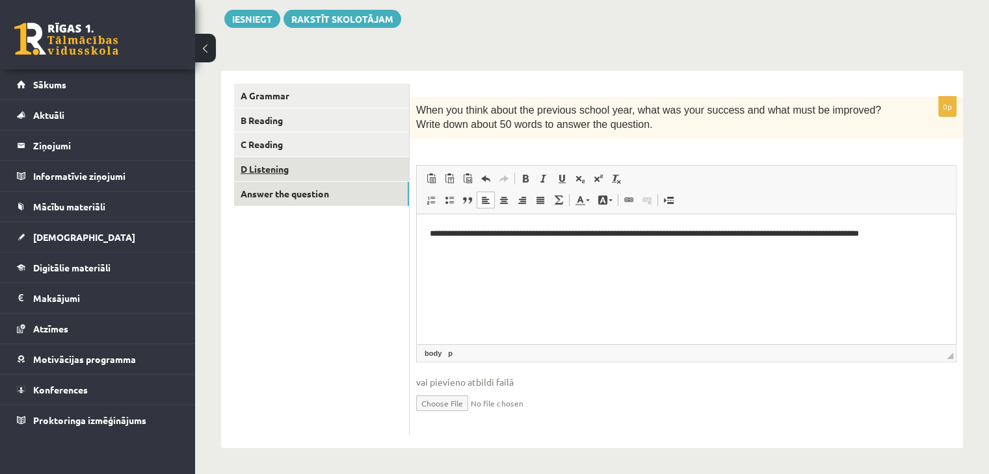
click at [316, 170] on link "D Listening" at bounding box center [321, 169] width 175 height 24
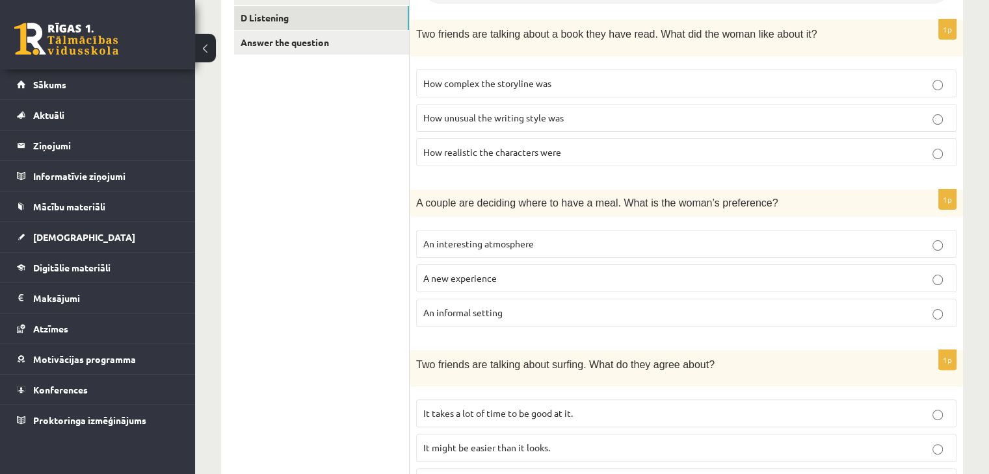
scroll to position [296, 0]
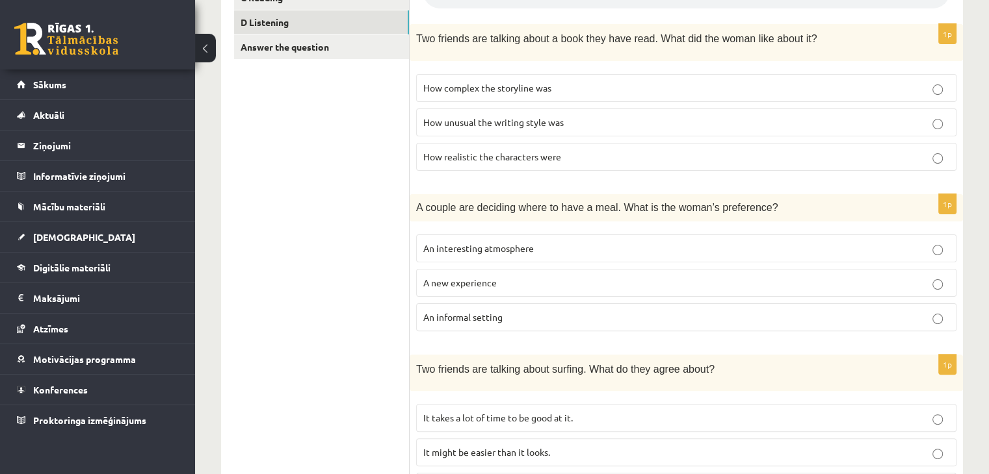
click at [551, 314] on p "An informal setting" at bounding box center [686, 318] width 526 height 14
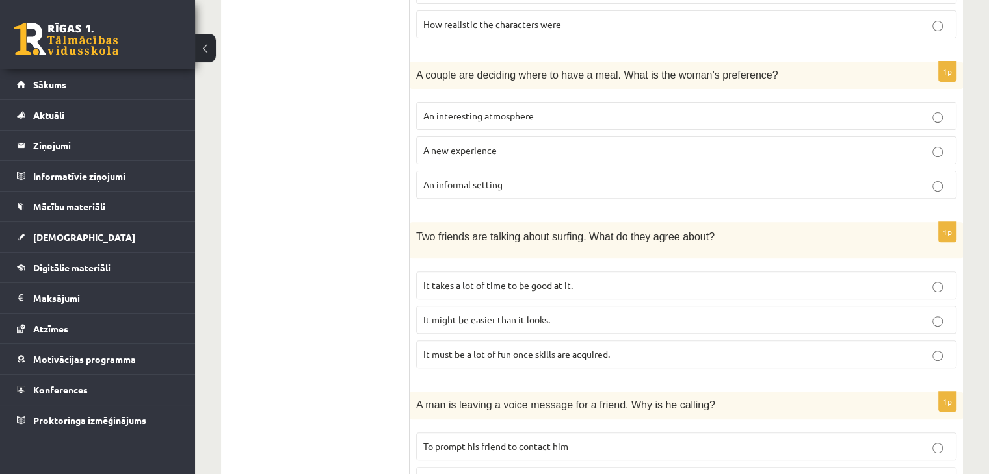
scroll to position [431, 0]
click at [582, 277] on p "It takes a lot of time to be good at it." at bounding box center [686, 284] width 526 height 14
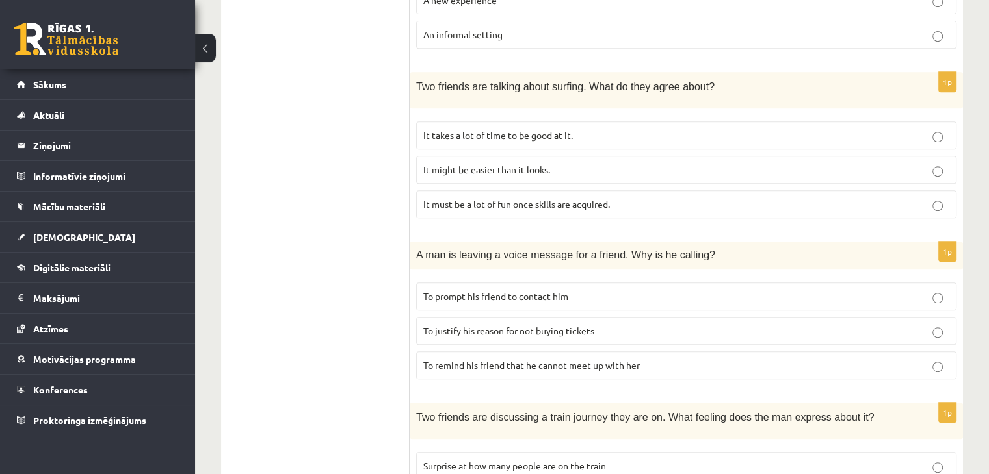
scroll to position [580, 0]
click at [564, 367] on label "To remind his friend that he cannot meet up with her" at bounding box center [686, 364] width 540 height 28
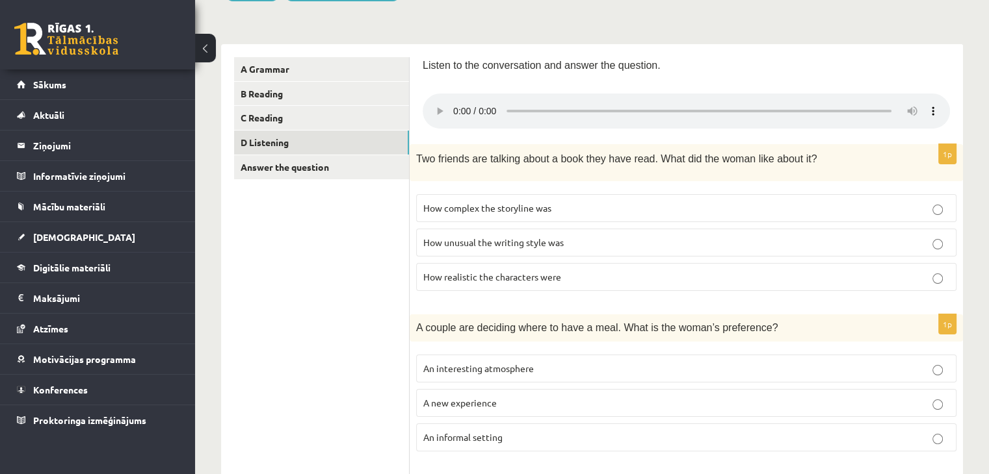
scroll to position [174, 0]
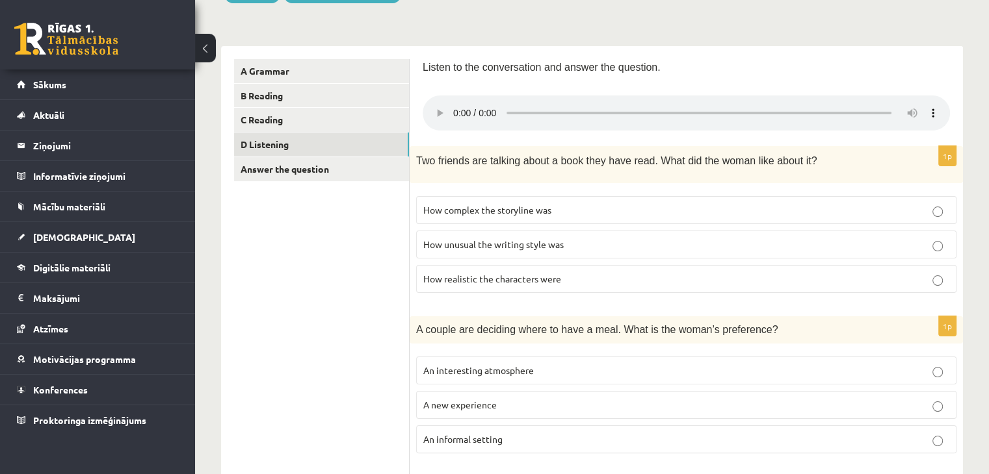
click at [598, 250] on label "How unusual the writing style was" at bounding box center [686, 245] width 540 height 28
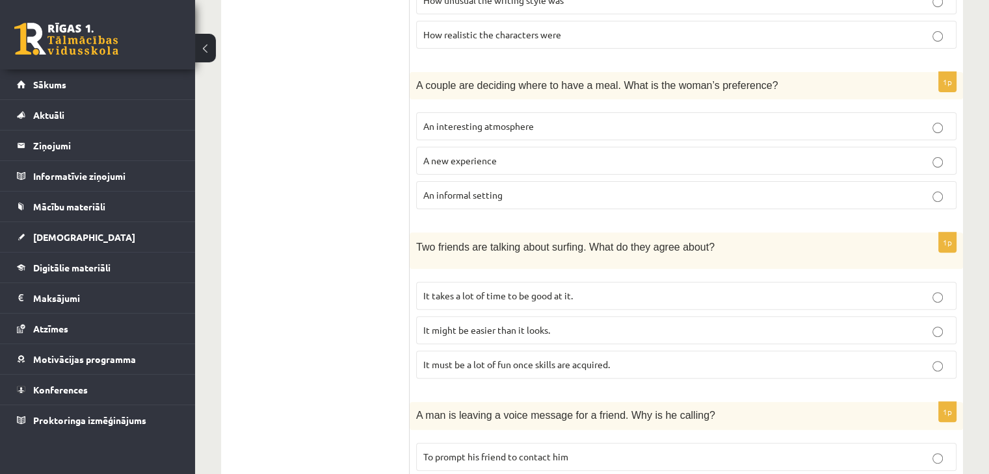
scroll to position [409, 0]
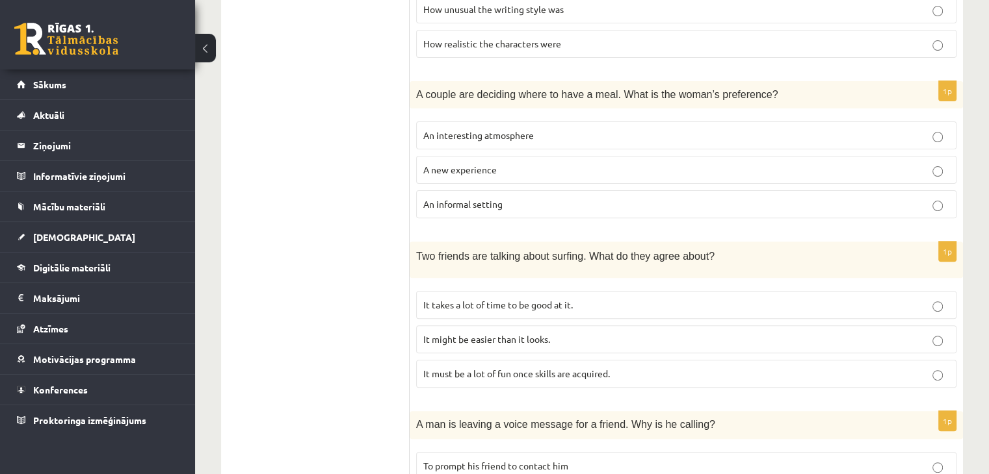
click at [619, 47] on p "How realistic the characters were" at bounding box center [686, 44] width 526 height 14
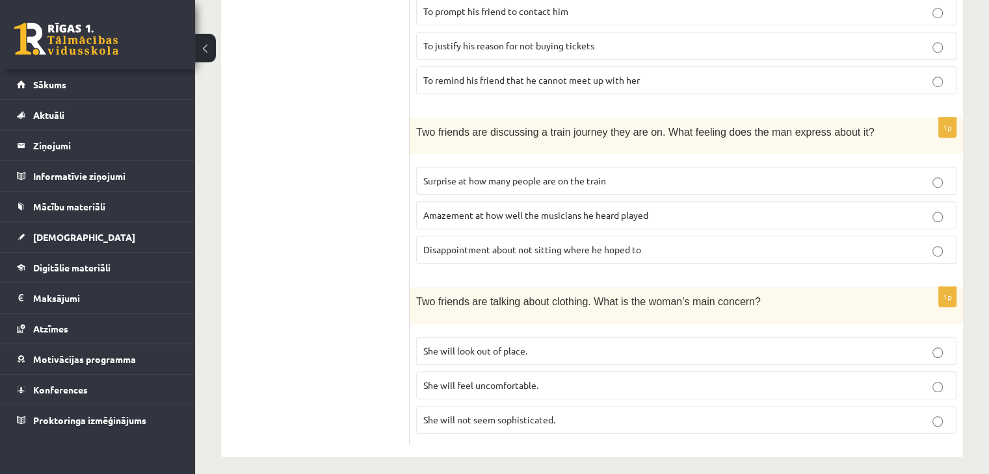
click at [549, 344] on p "She will look out of place." at bounding box center [686, 351] width 526 height 14
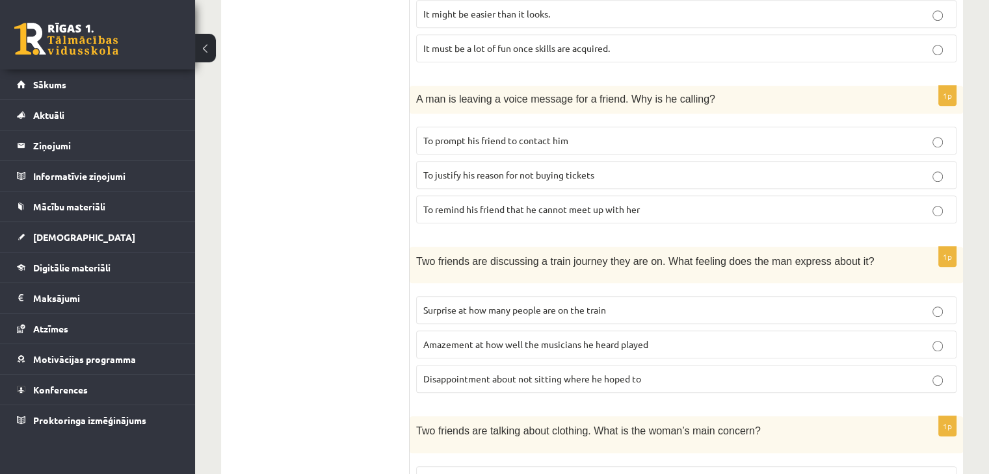
scroll to position [736, 0]
click at [699, 295] on label "Surprise at how many people are on the train" at bounding box center [686, 309] width 540 height 28
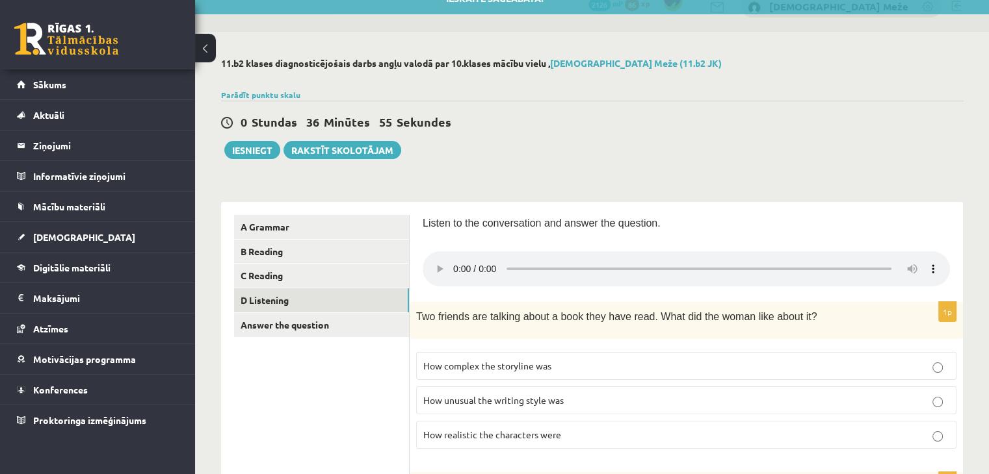
scroll to position [0, 0]
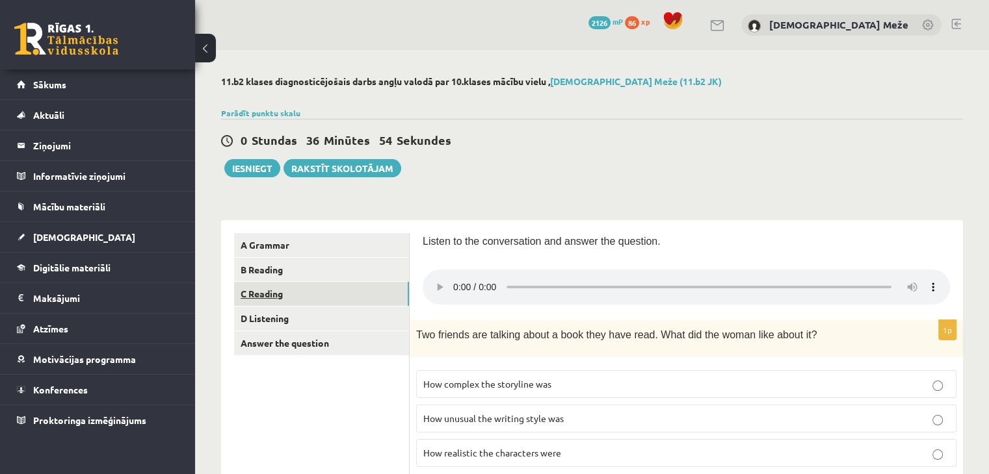
click at [264, 300] on link "C Reading" at bounding box center [321, 294] width 175 height 24
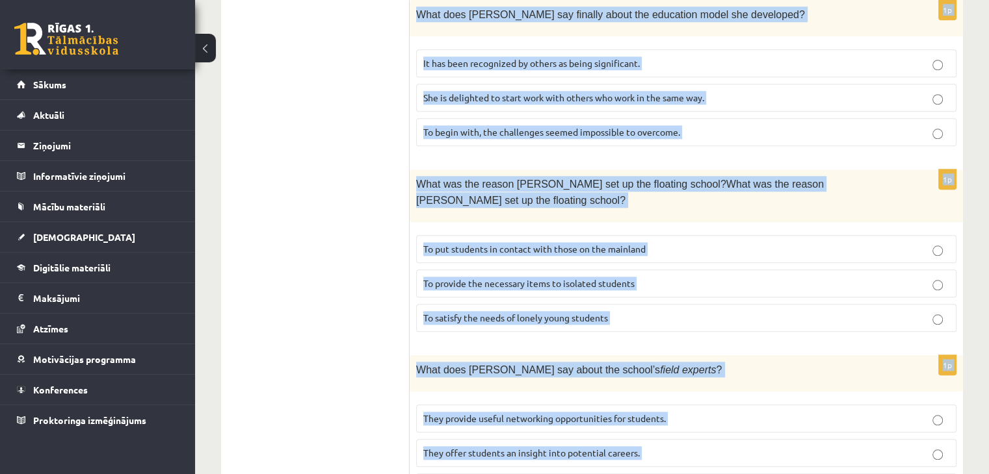
scroll to position [1294, 0]
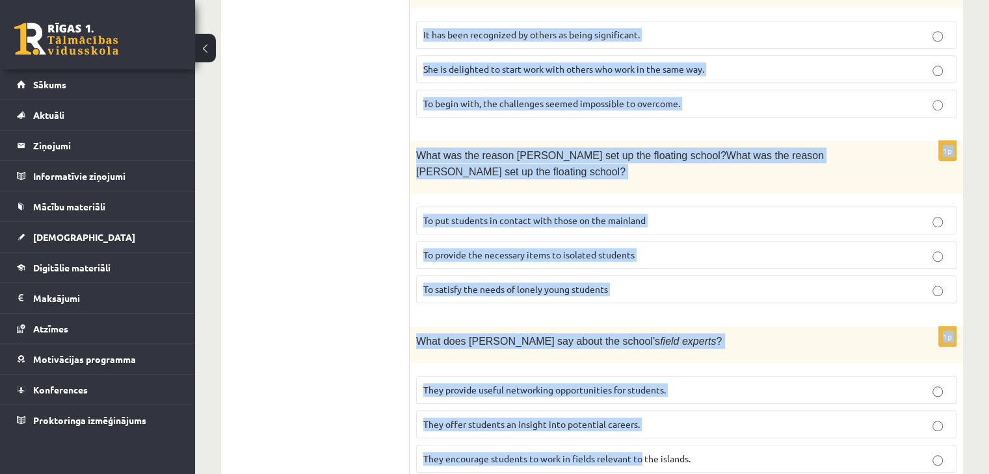
drag, startPoint x: 425, startPoint y: 76, endPoint x: 643, endPoint y: 504, distance: 480.8
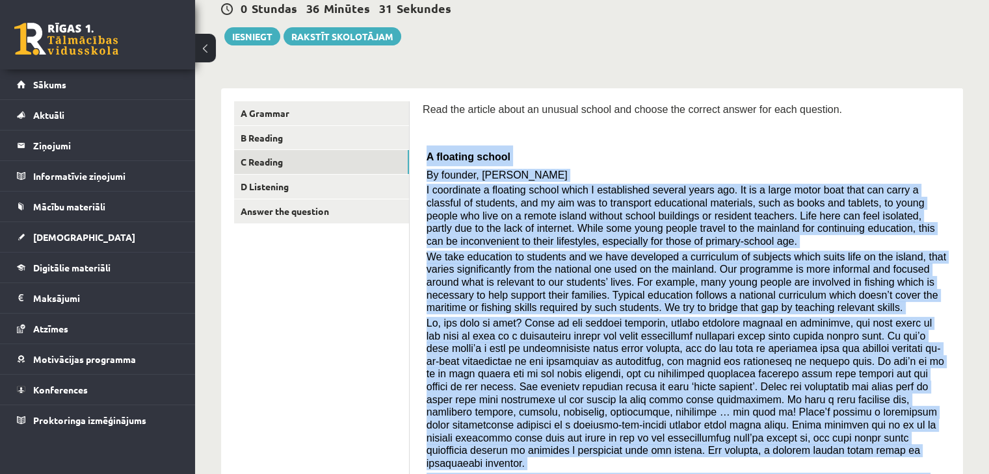
scroll to position [134, 0]
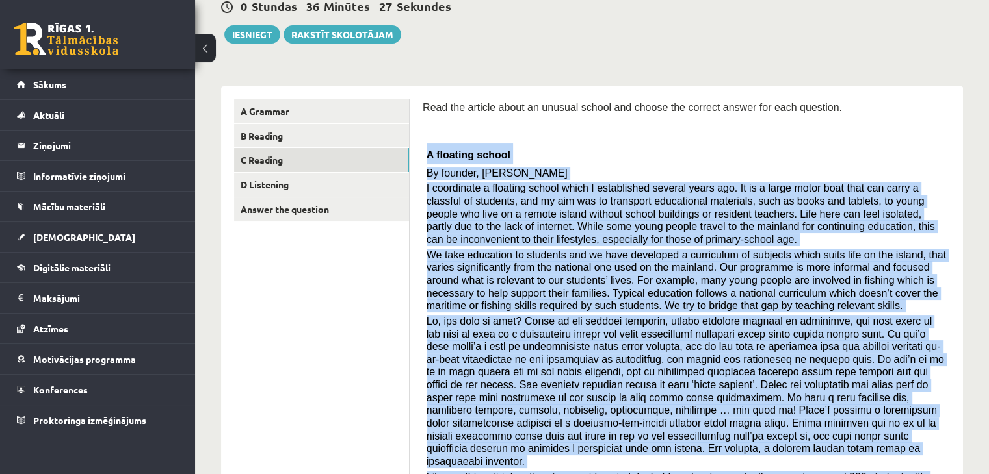
click at [434, 152] on span "A floating school" at bounding box center [468, 154] width 84 height 11
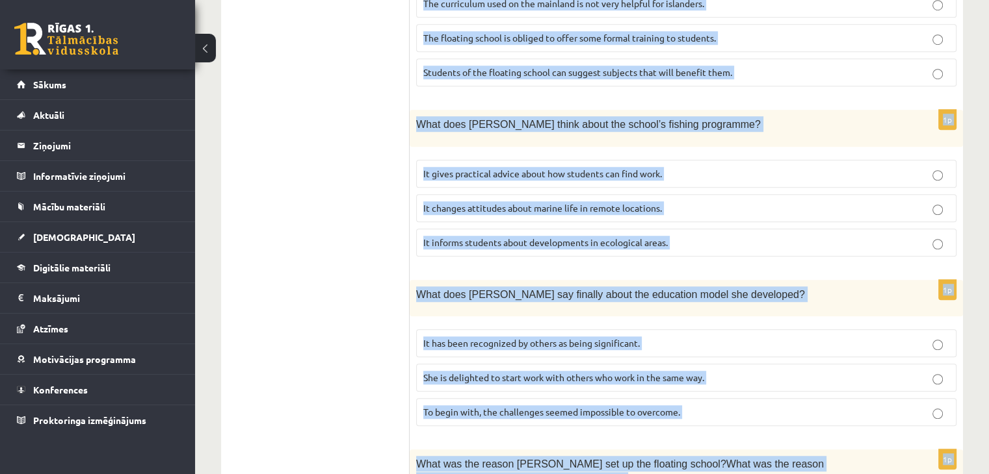
scroll to position [1294, 0]
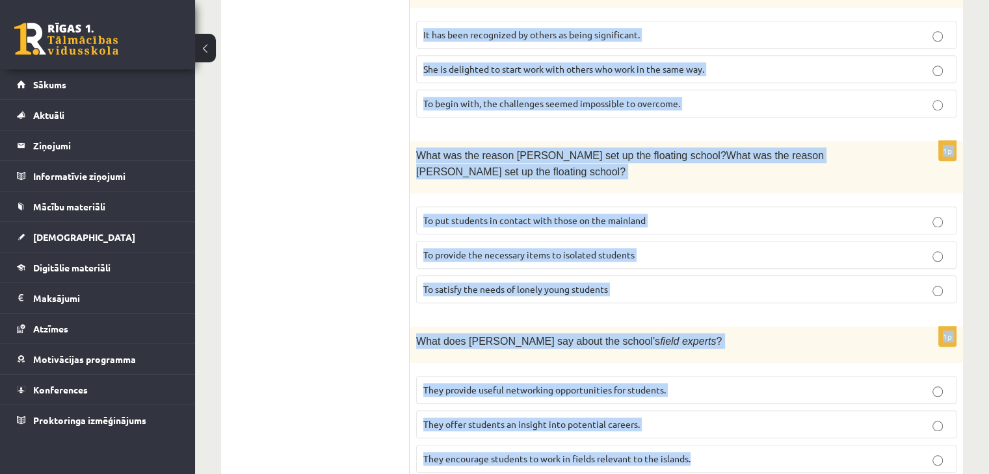
drag, startPoint x: 428, startPoint y: 152, endPoint x: 707, endPoint y: 497, distance: 444.1
copy form "L ipsumdol sitame Co adipisc, Elit Seddoei T incididunt u laboreet dolore magna…"
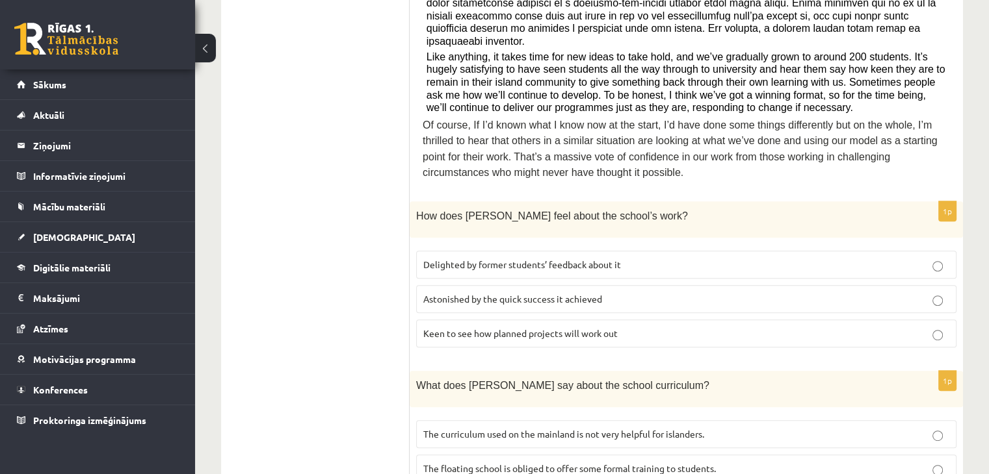
scroll to position [552, 0]
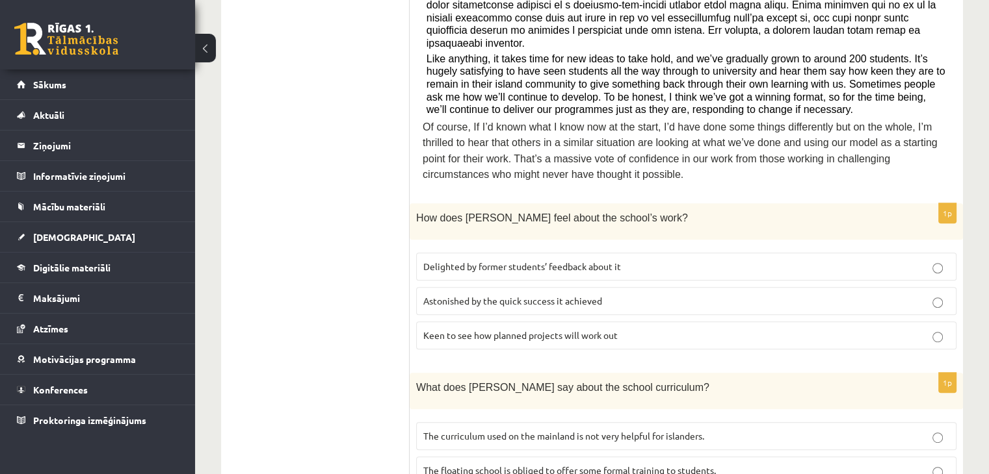
click at [520, 261] on span "Delighted by former students’ feedback about it" at bounding box center [522, 267] width 198 height 12
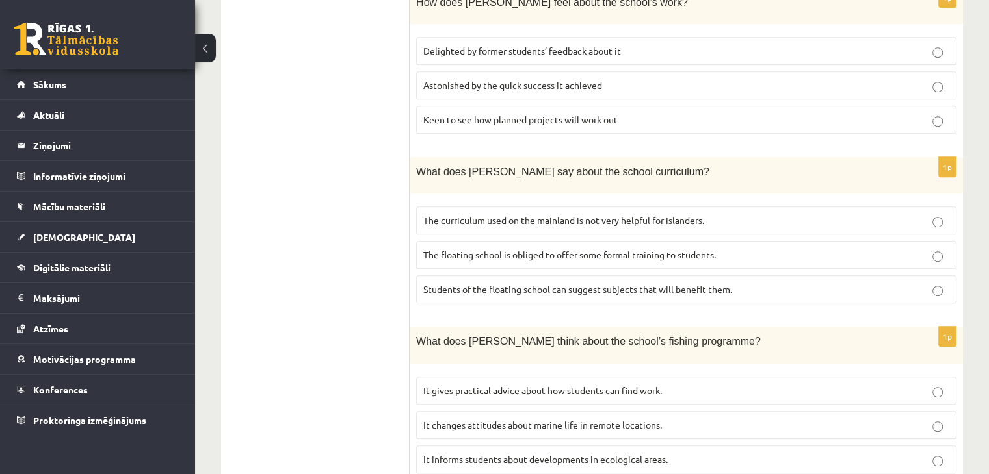
scroll to position [783, 0]
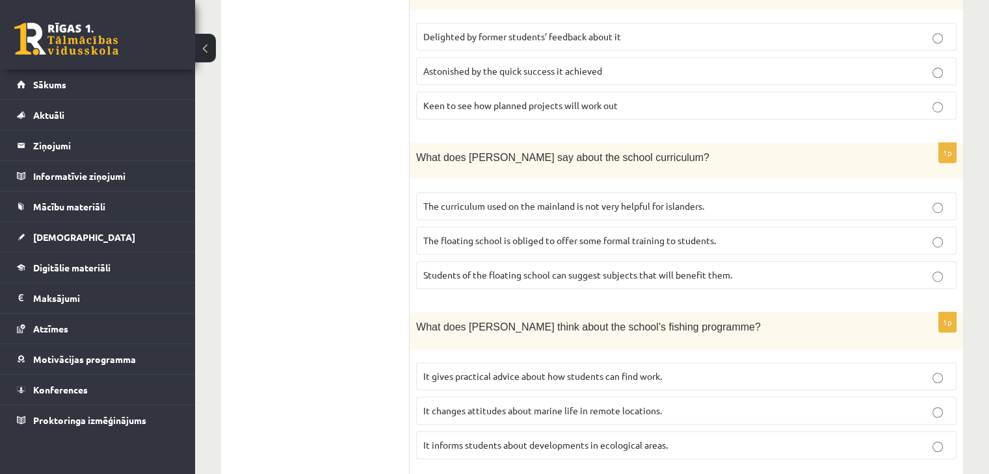
click at [523, 200] on span "The curriculum used on the mainland is not very helpful for islanders." at bounding box center [563, 206] width 281 height 12
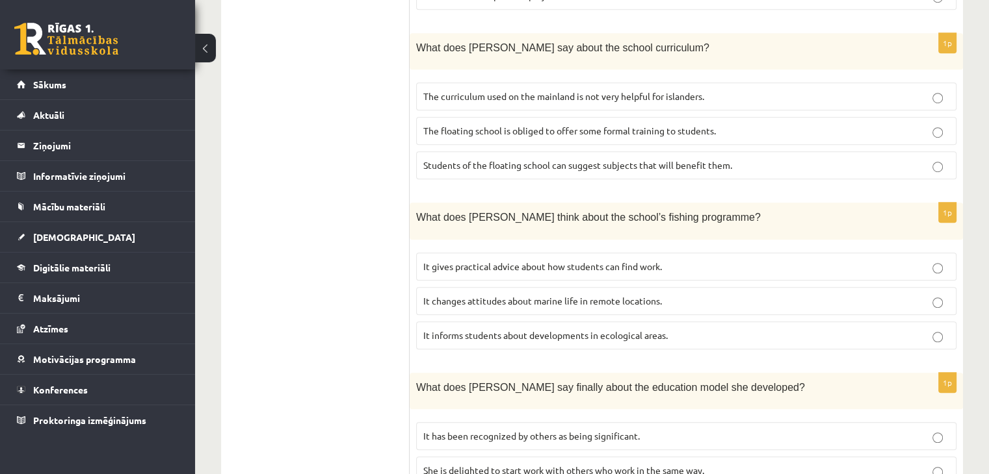
scroll to position [896, 0]
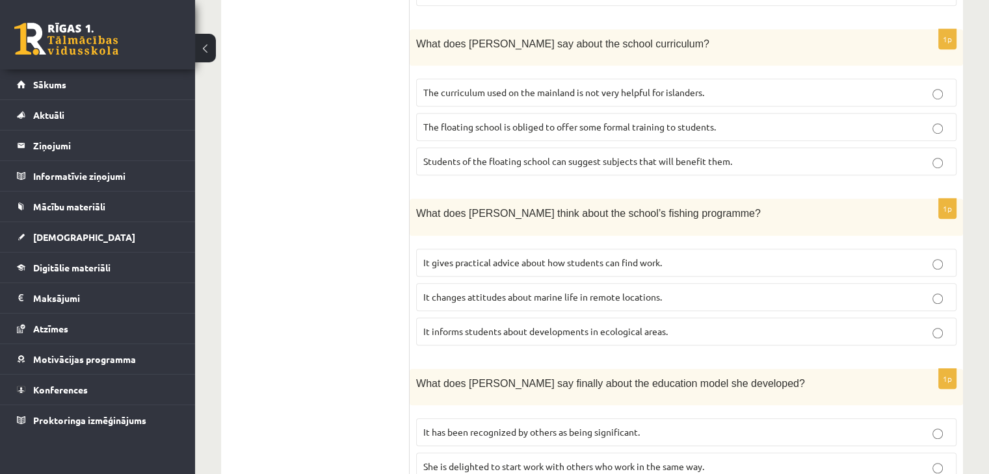
click at [586, 325] on p "It informs students about developments in ecological areas." at bounding box center [686, 332] width 526 height 14
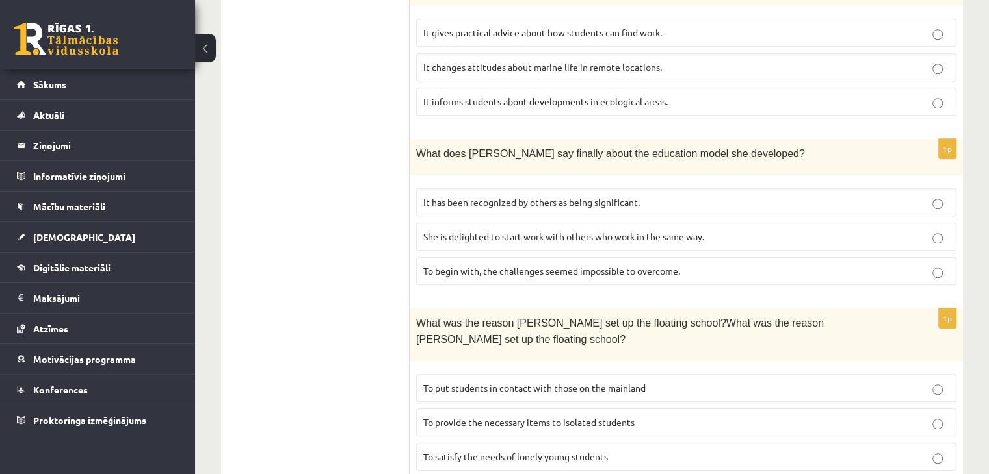
scroll to position [1126, 0]
click at [540, 196] on span "It has been recognized by others as being significant." at bounding box center [531, 202] width 216 height 12
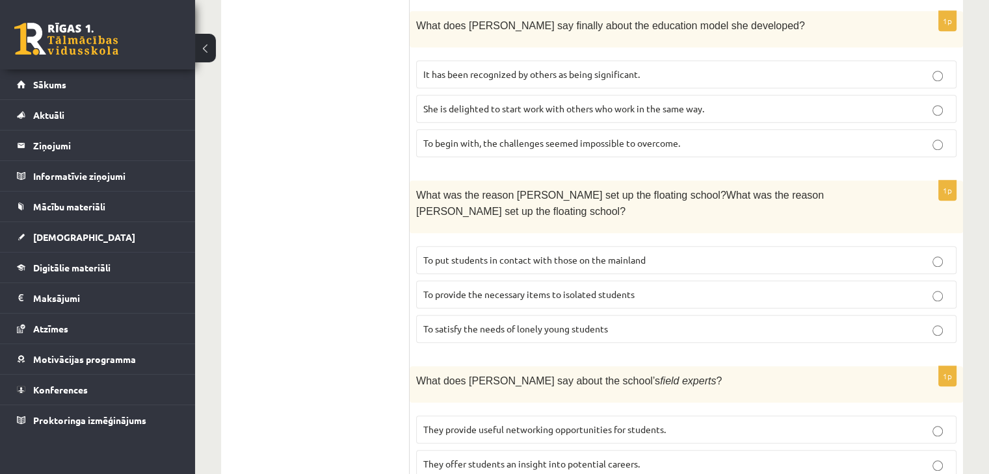
scroll to position [1258, 0]
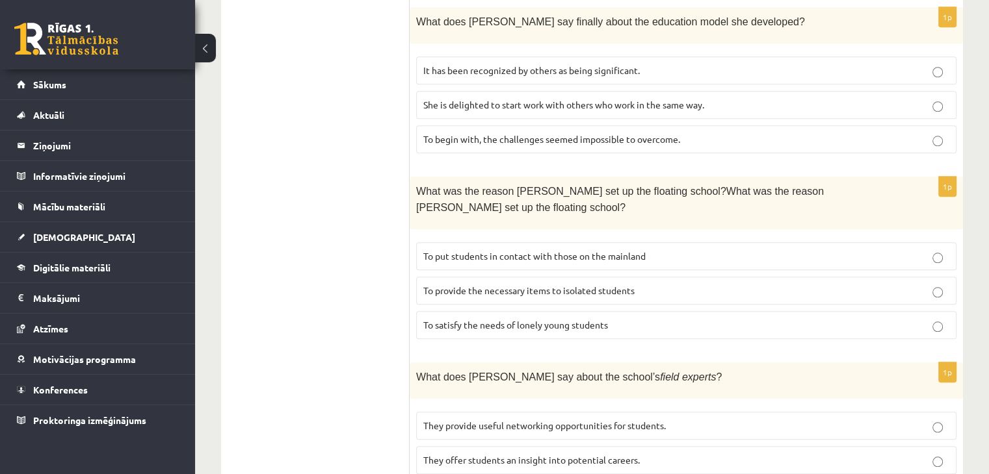
click at [502, 285] on span "To provide the necessary items to isolated students" at bounding box center [528, 291] width 211 height 12
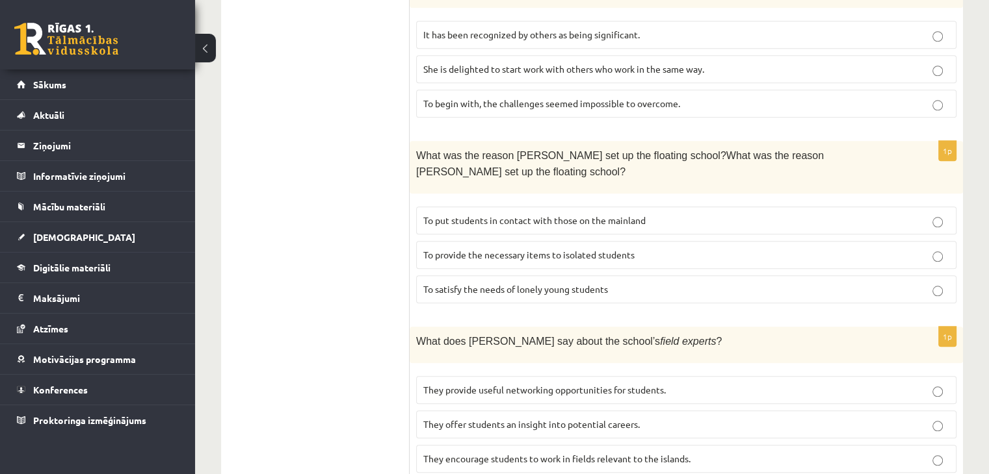
click at [531, 419] on span "They offer students an insight into potential careers." at bounding box center [531, 425] width 216 height 12
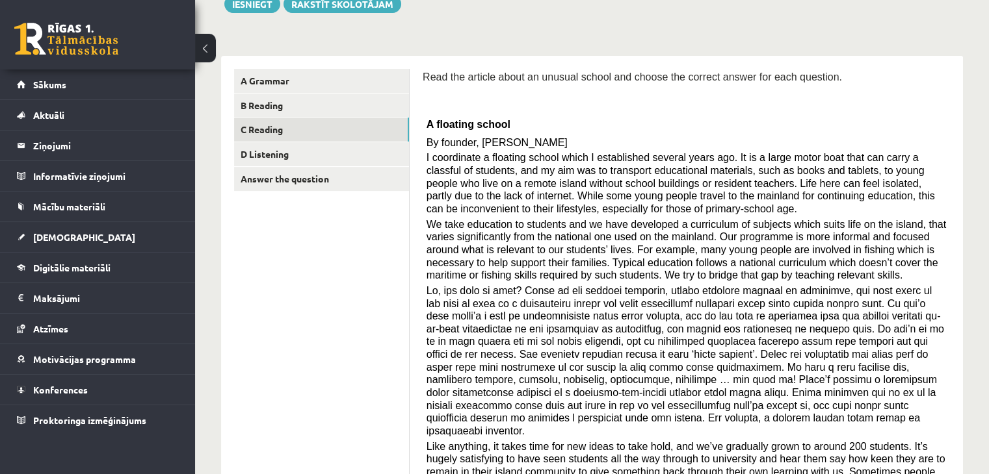
scroll to position [140, 0]
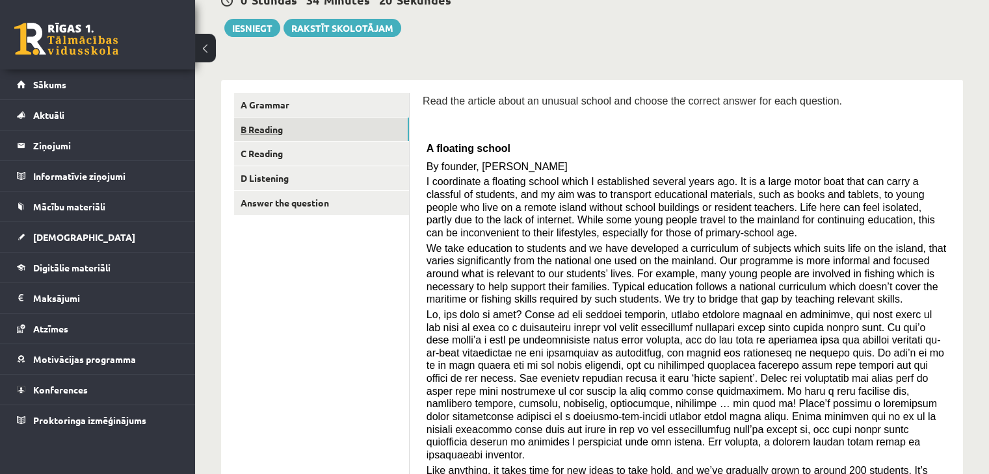
click at [305, 133] on link "B Reading" at bounding box center [321, 130] width 175 height 24
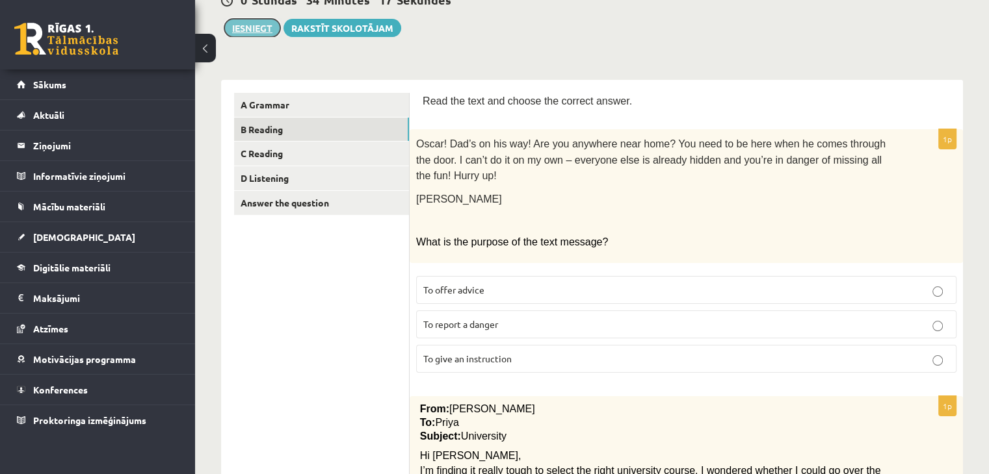
click at [279, 25] on button "Iesniegt" at bounding box center [252, 28] width 56 height 18
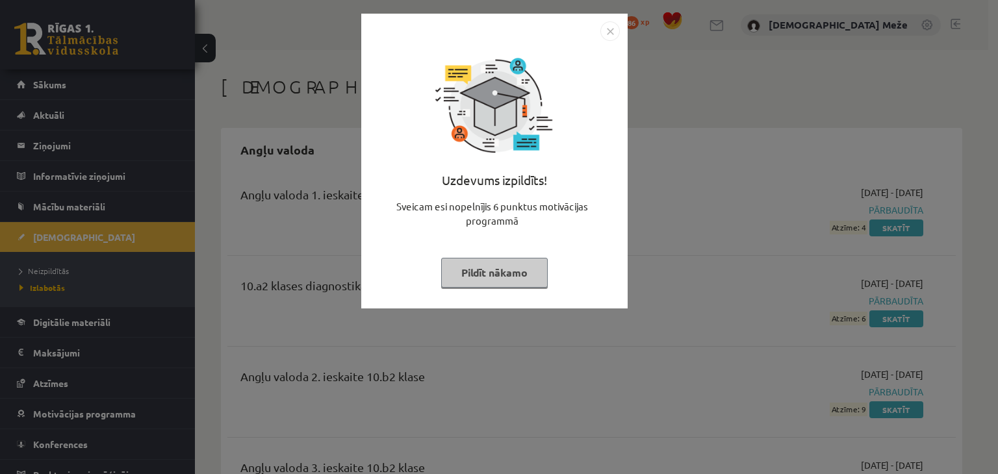
click at [510, 274] on button "Pildīt nākamo" at bounding box center [494, 273] width 107 height 30
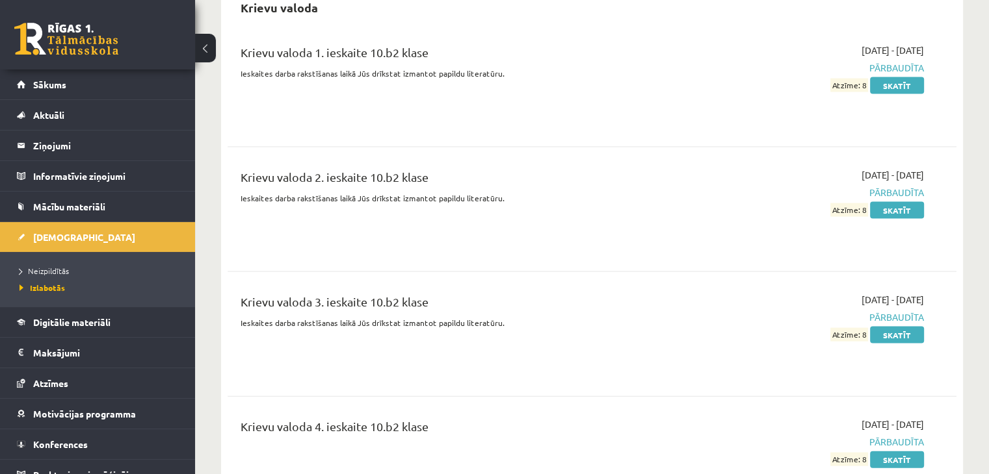
scroll to position [2714, 0]
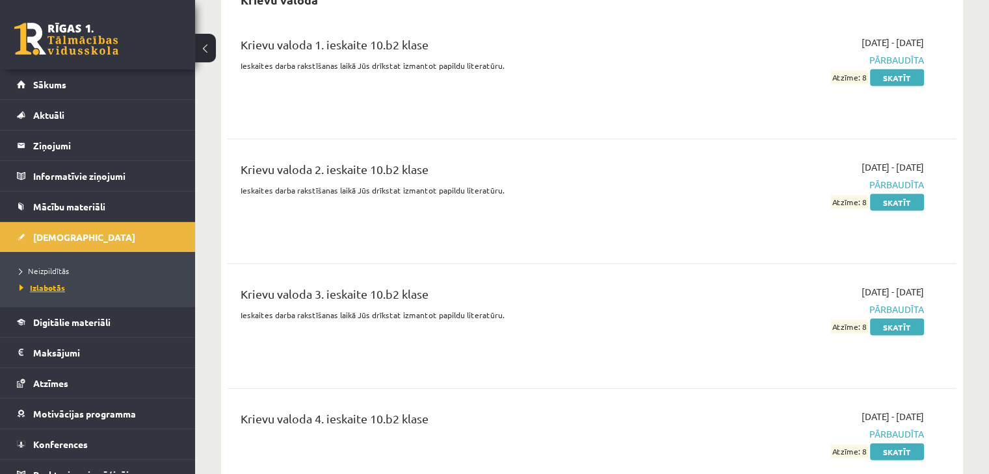
click at [40, 289] on span "Izlabotās" at bounding box center [41, 288] width 45 height 10
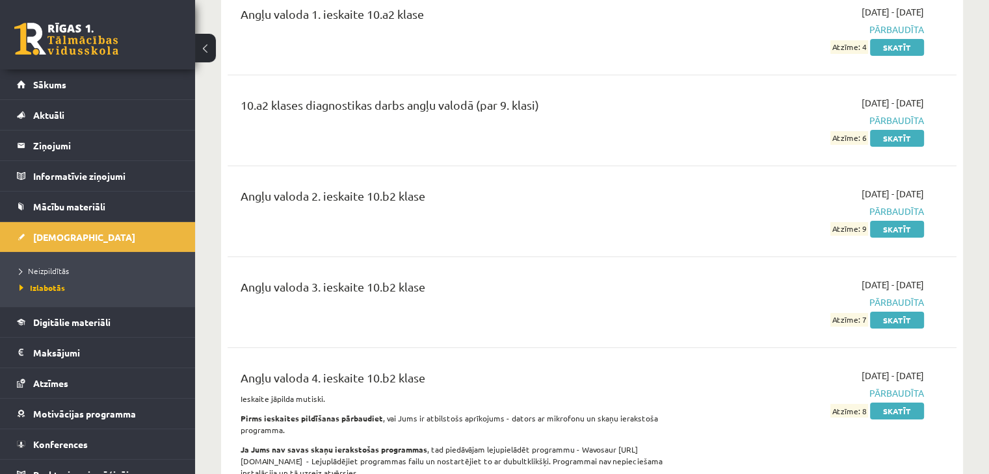
scroll to position [242, 0]
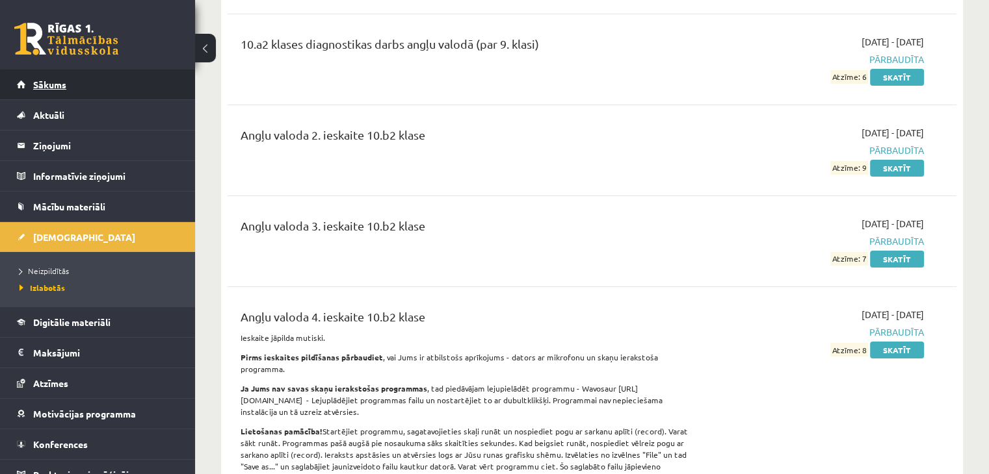
click at [60, 86] on span "Sākums" at bounding box center [49, 85] width 33 height 12
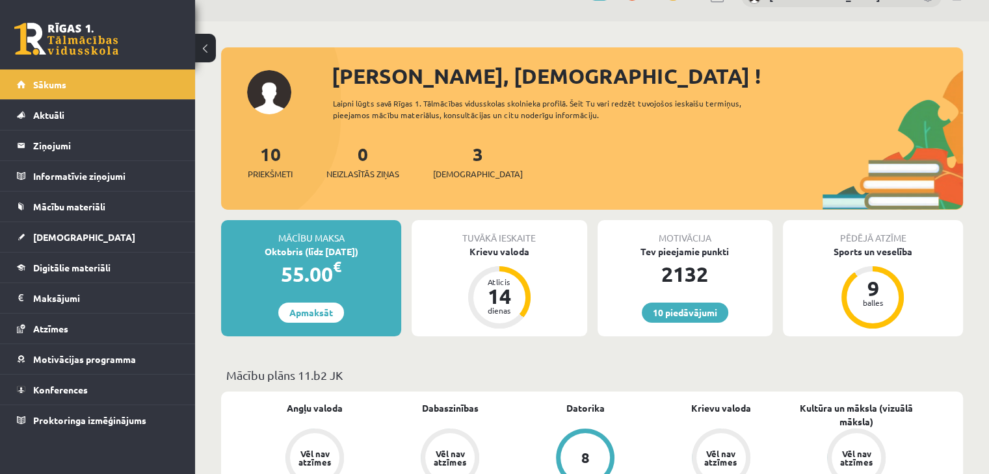
scroll to position [36, 0]
